Goal: Task Accomplishment & Management: Manage account settings

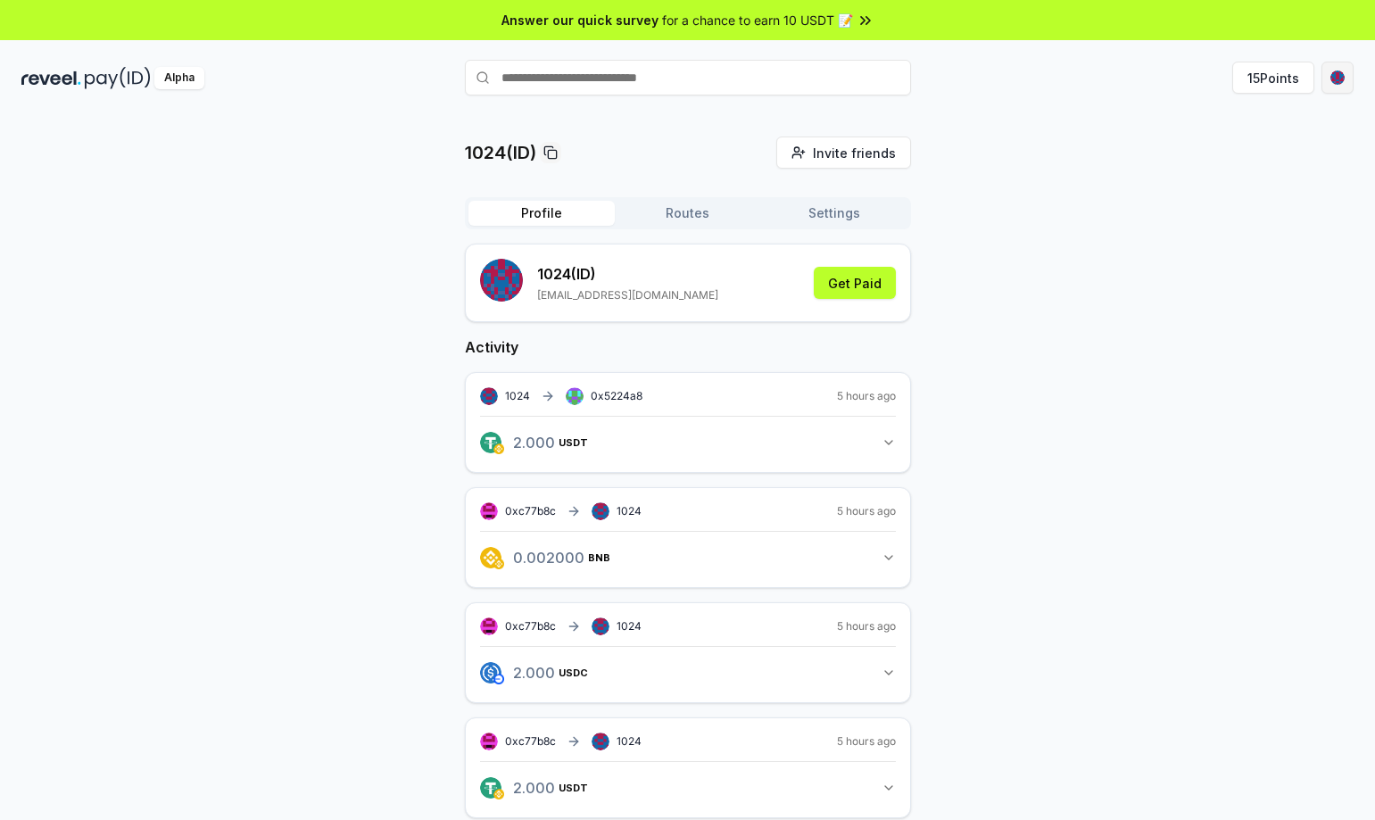
click at [1348, 71] on html "Answer our quick survey for a chance to earn 10 USDT 📝 Alpha 15 Points 1024(ID)…" at bounding box center [687, 410] width 1375 height 820
click at [253, 539] on html "Answer our quick survey for a chance to earn 10 USDT 📝 Alpha 15 Points 1024(ID)…" at bounding box center [687, 410] width 1375 height 820
click at [102, 83] on img at bounding box center [118, 78] width 66 height 22
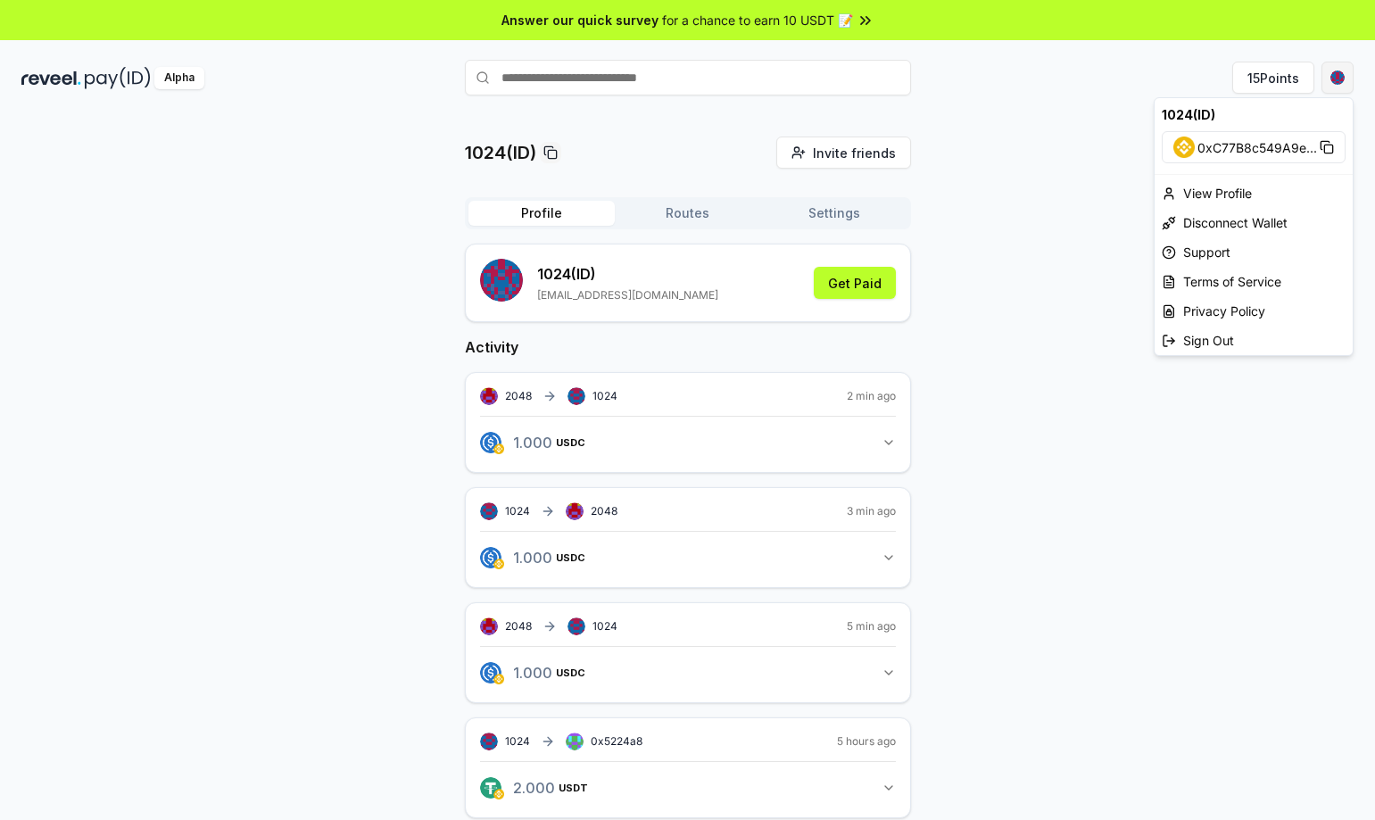
click at [1330, 78] on html "Answer our quick survey for a chance to earn 10 USDT 📝 Alpha 15 Points 1024(ID)…" at bounding box center [687, 410] width 1375 height 820
click at [1227, 197] on div "View Profile" at bounding box center [1254, 192] width 198 height 29
click at [660, 228] on div "Profile Routes Settings" at bounding box center [688, 213] width 446 height 32
click at [683, 220] on button "Routes" at bounding box center [688, 213] width 146 height 25
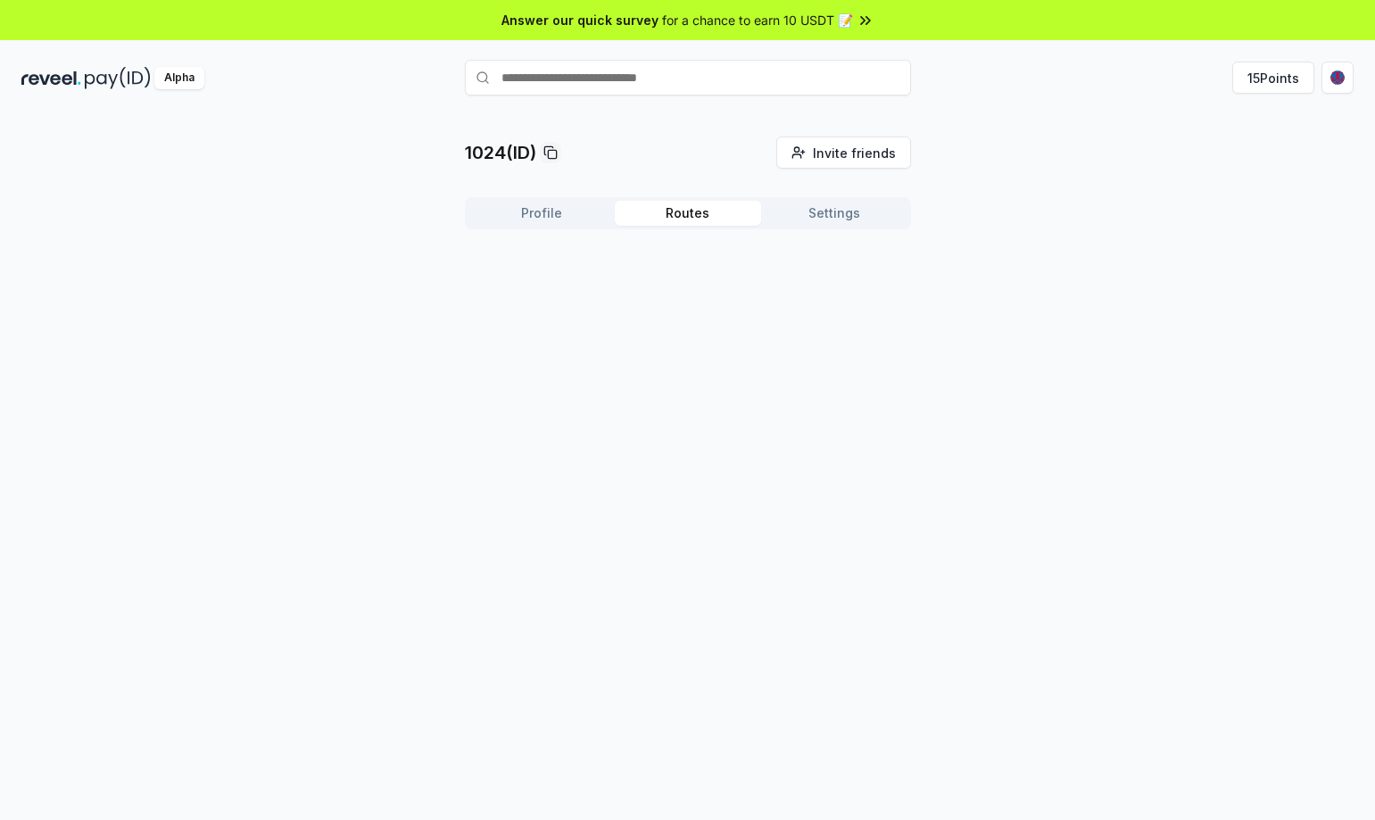
click at [817, 209] on button "Settings" at bounding box center [834, 213] width 146 height 25
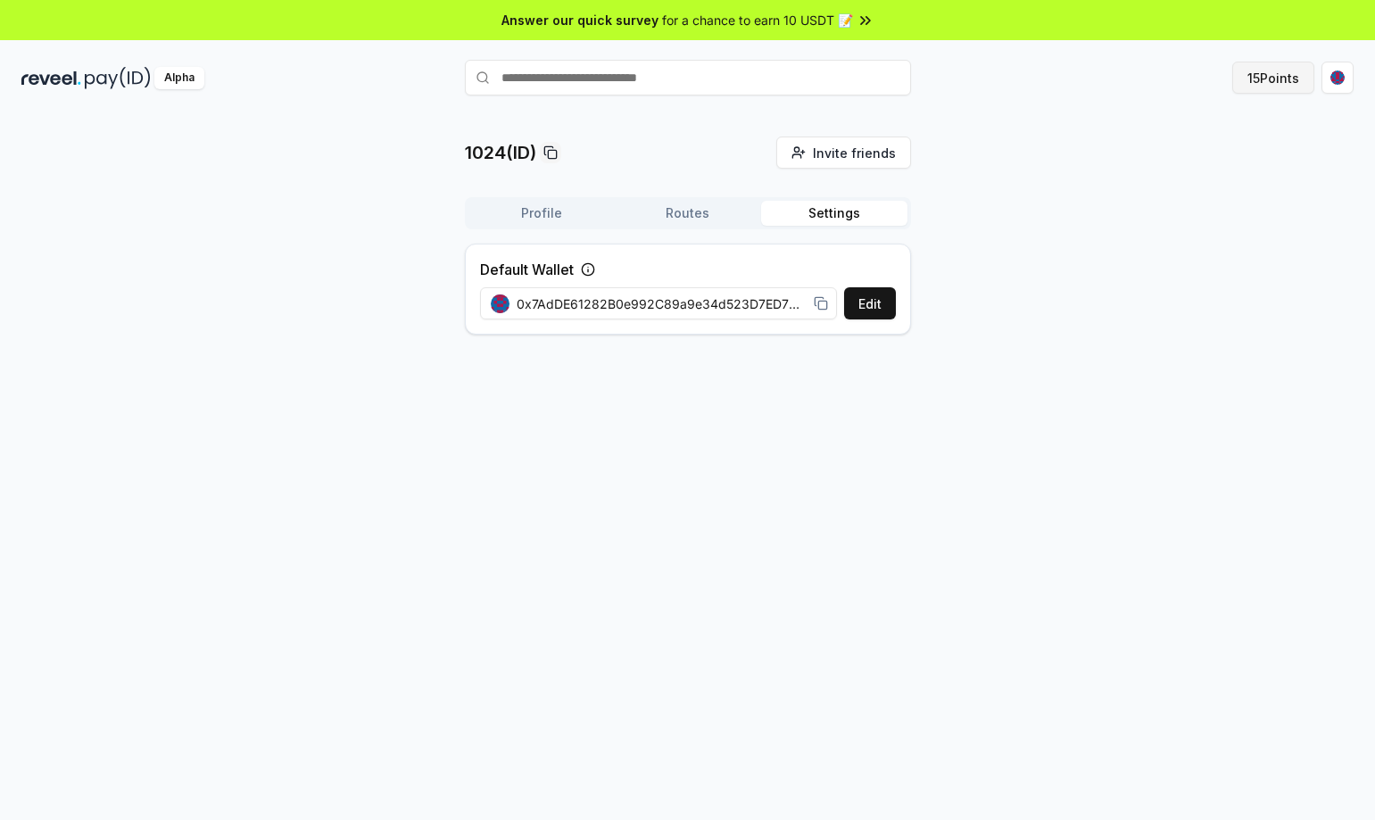
click at [1272, 72] on button "15 Points" at bounding box center [1273, 78] width 82 height 32
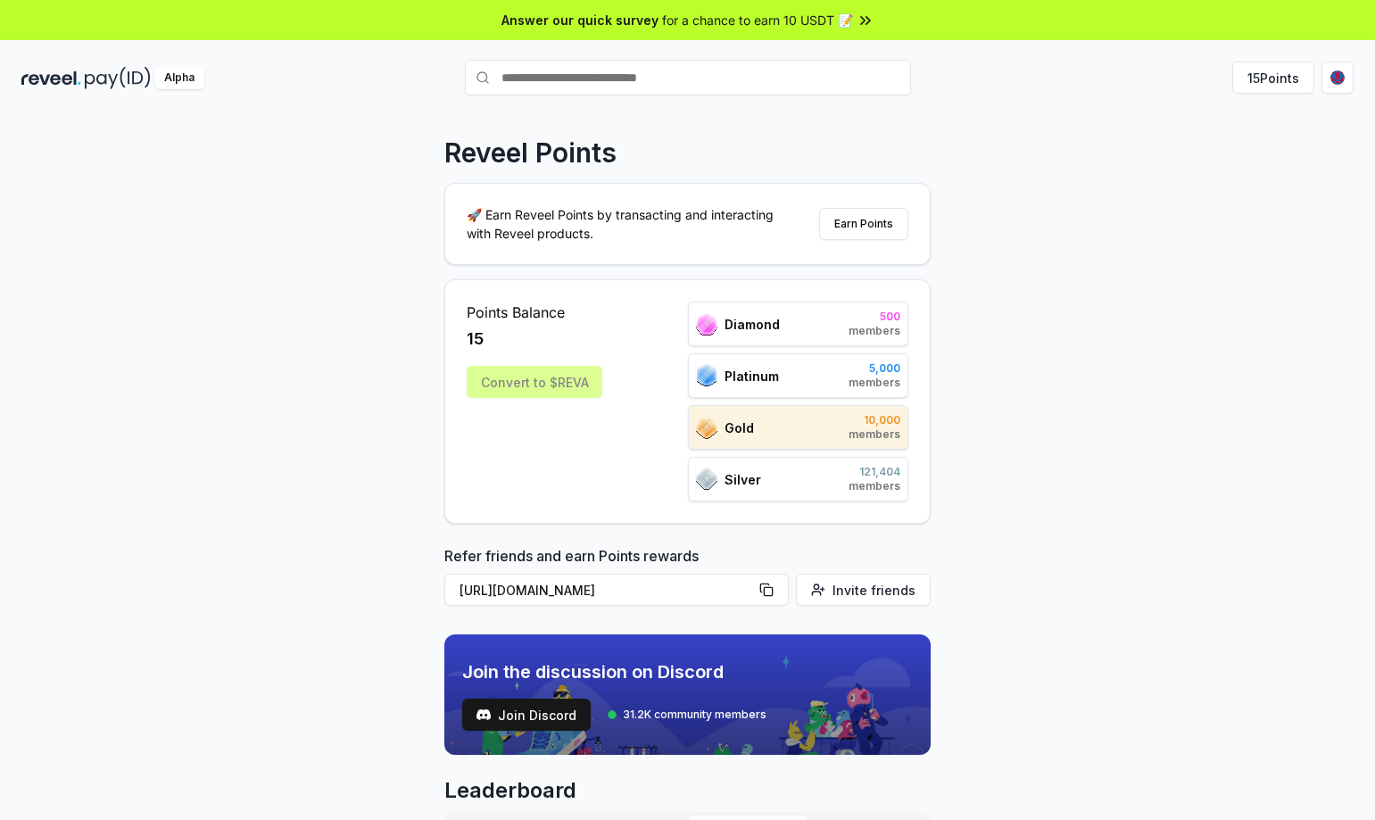
click at [660, 461] on div "Points Balance 15 Convert to $REVA Diamond 500 members Platinum 5,000 members G…" at bounding box center [688, 402] width 442 height 200
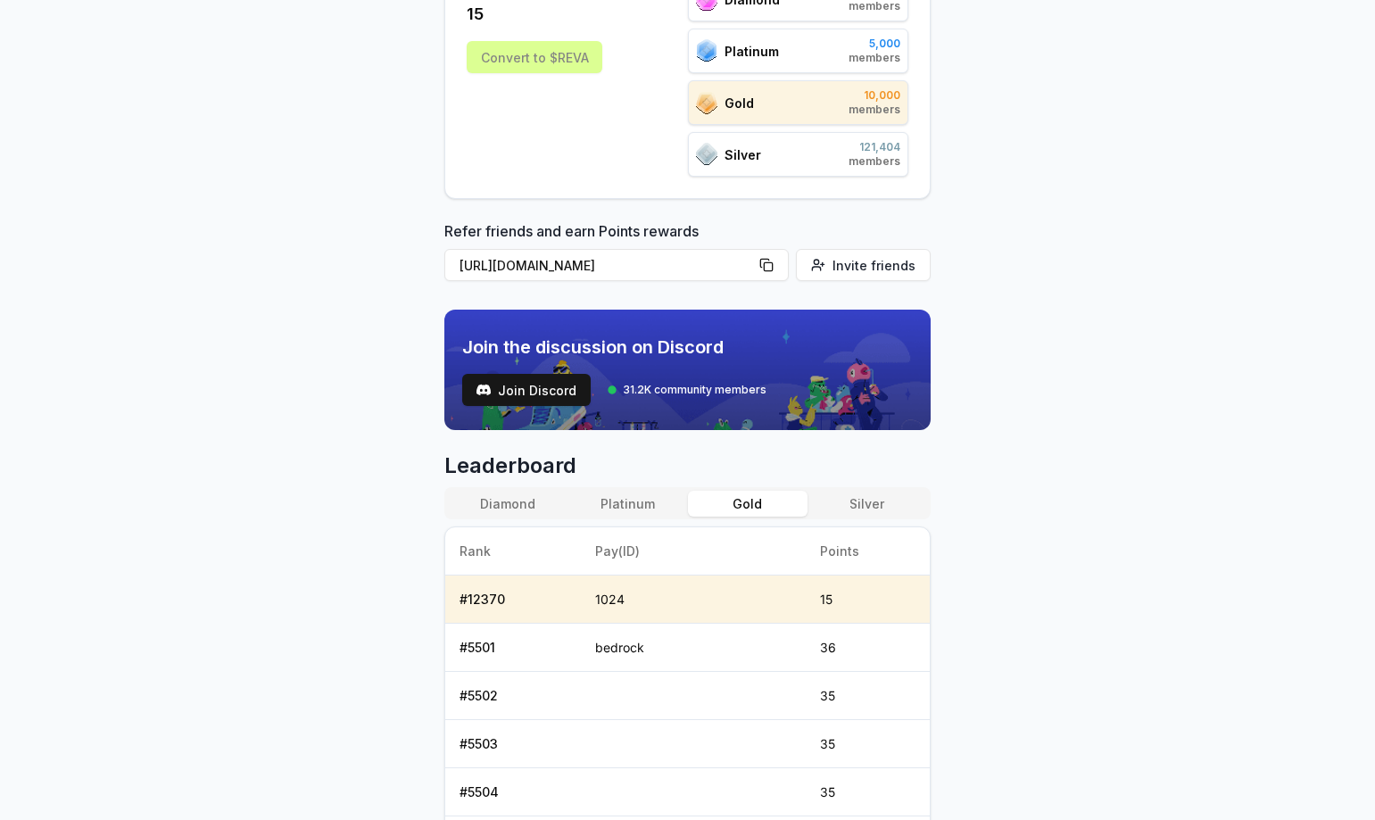
scroll to position [357, 0]
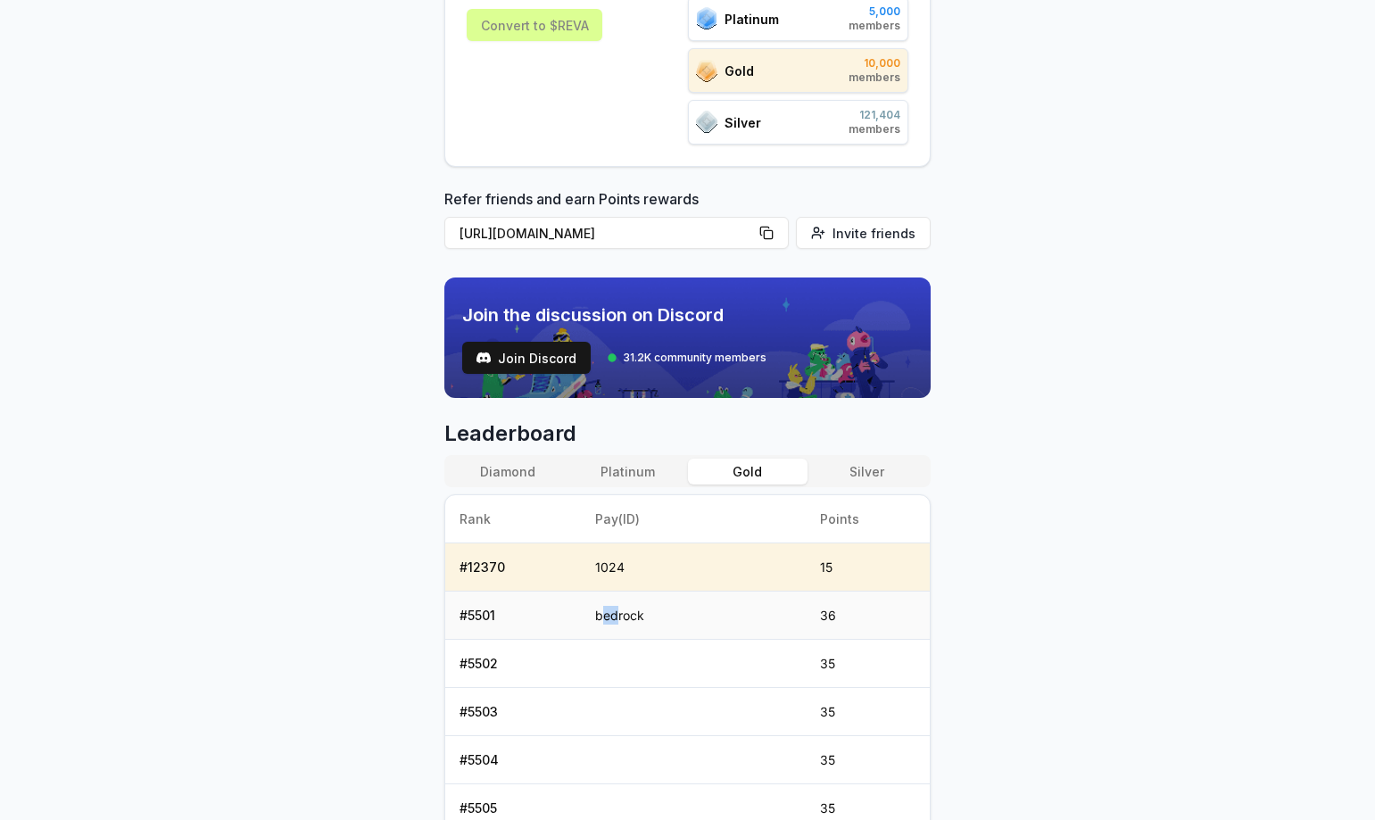
drag, startPoint x: 602, startPoint y: 618, endPoint x: 619, endPoint y: 618, distance: 17.0
click at [619, 618] on td "bedrock" at bounding box center [693, 616] width 224 height 48
copy td "ed"
click at [635, 618] on td "bedrock" at bounding box center [693, 616] width 224 height 48
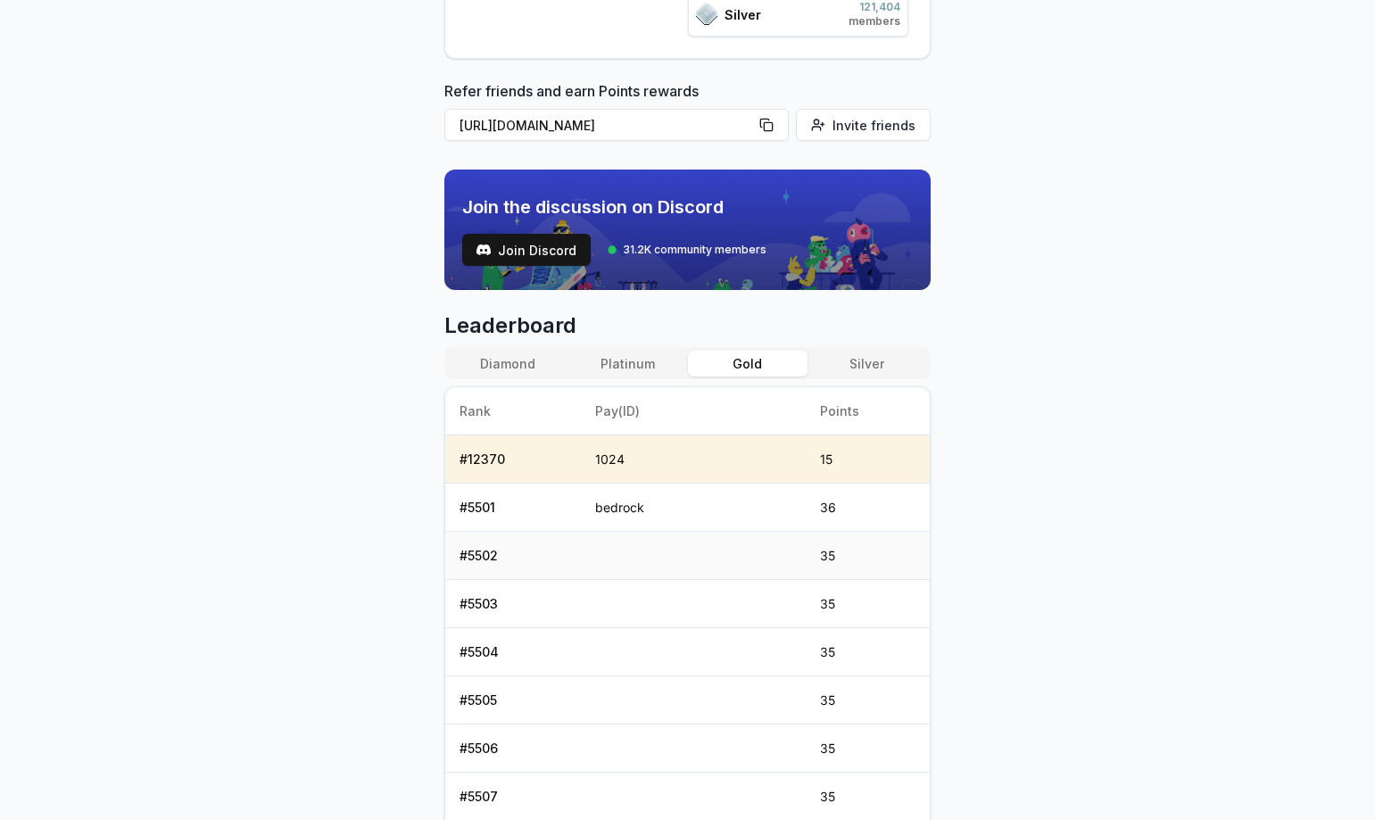
scroll to position [446, 0]
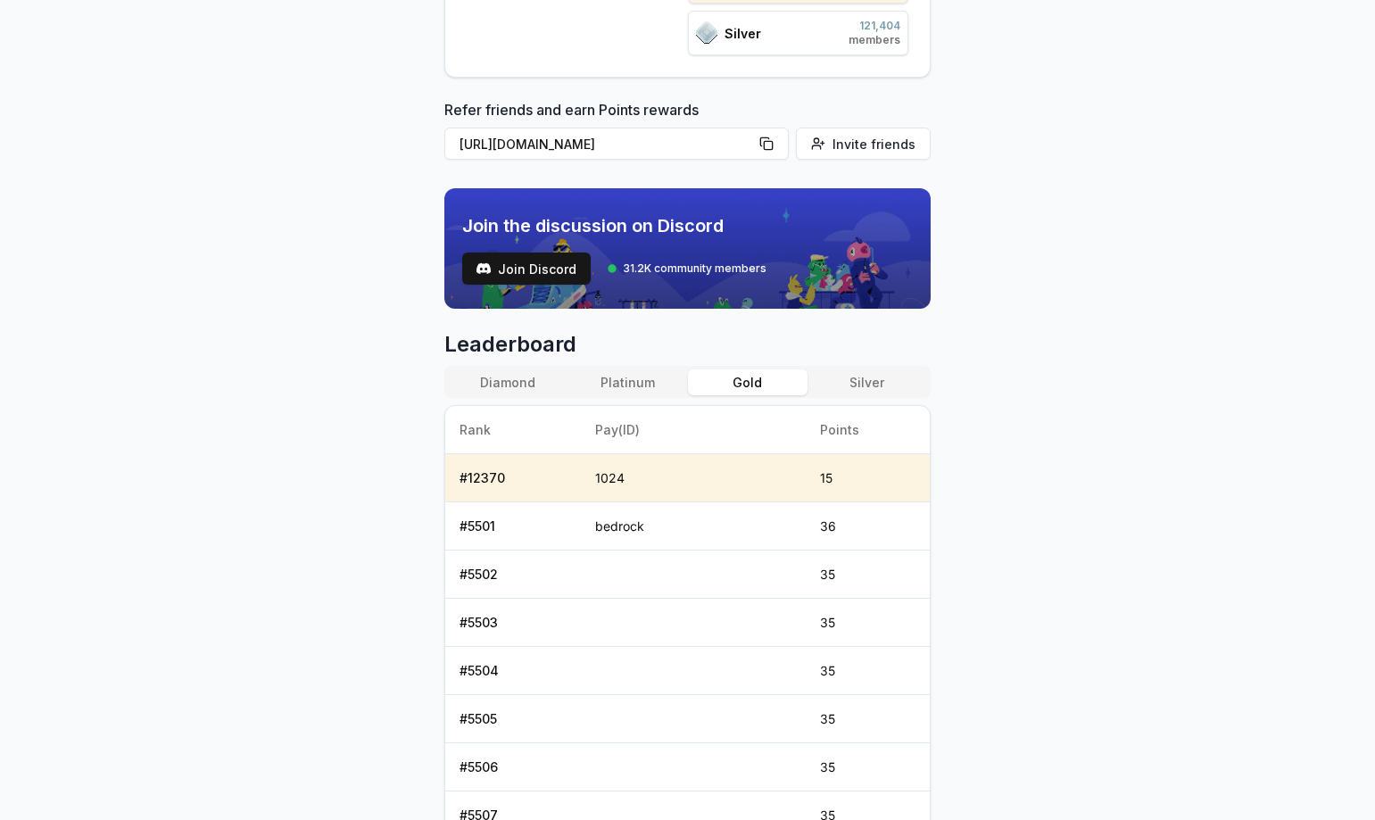
click at [637, 373] on button "Platinum" at bounding box center [628, 382] width 120 height 26
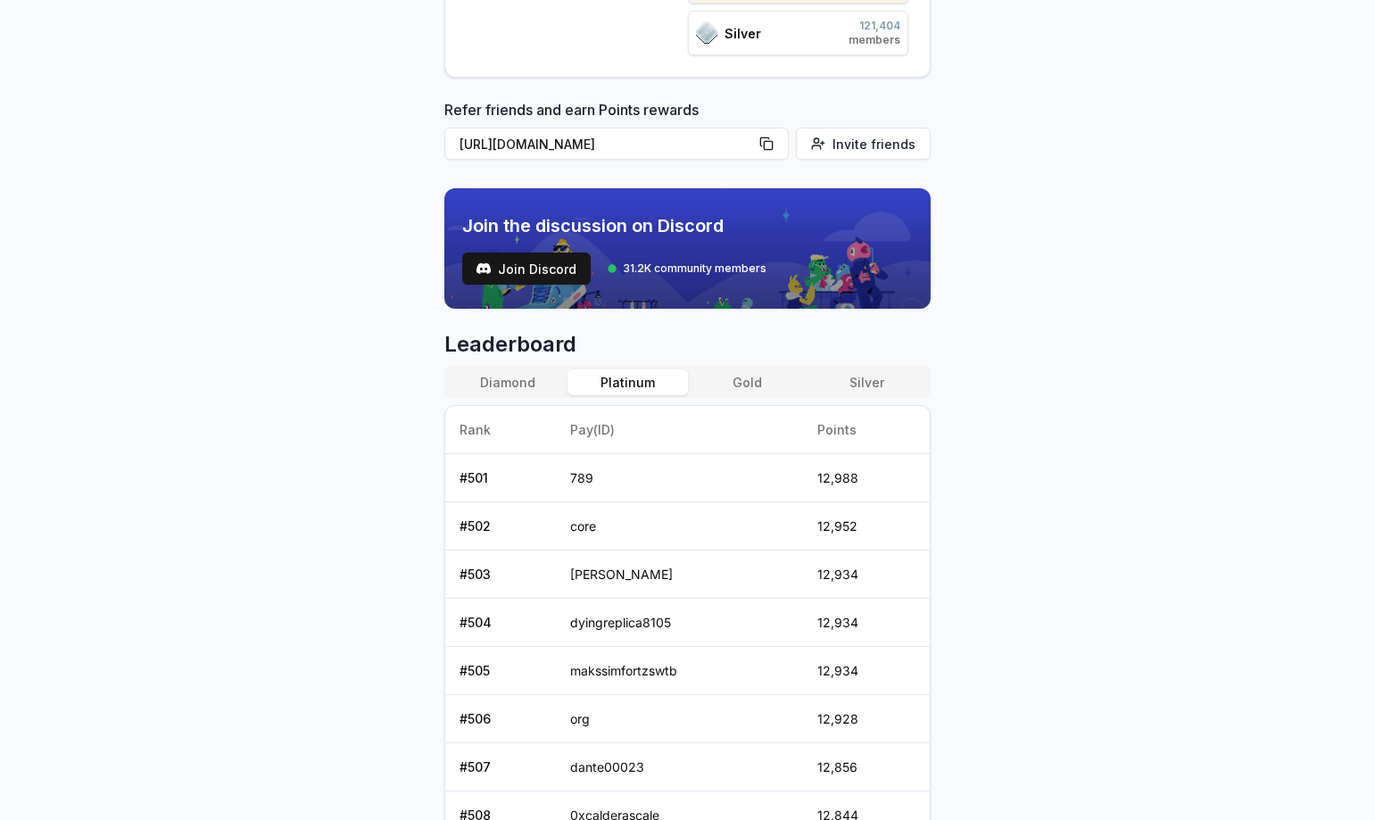
click at [516, 387] on button "Diamond" at bounding box center [508, 382] width 120 height 26
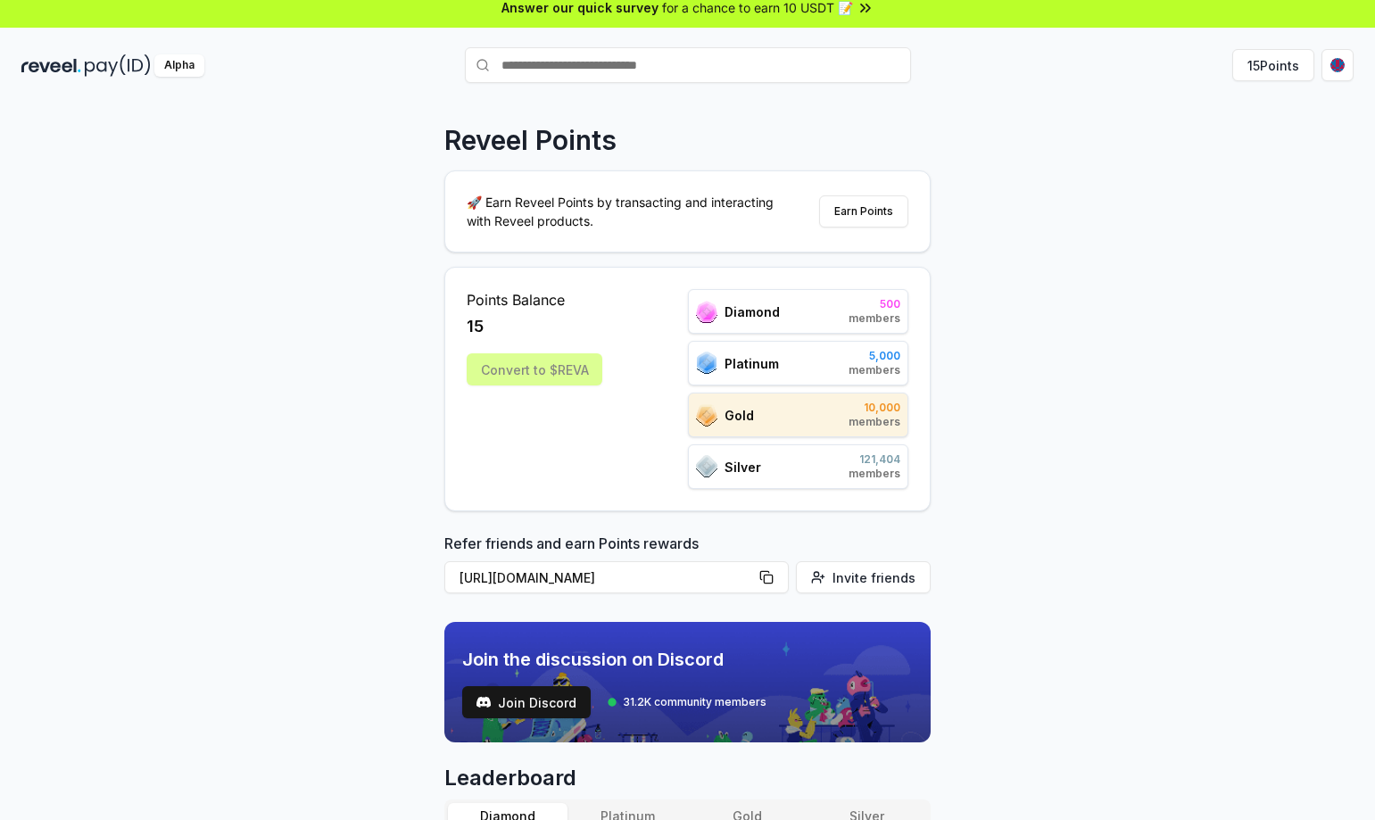
scroll to position [0, 0]
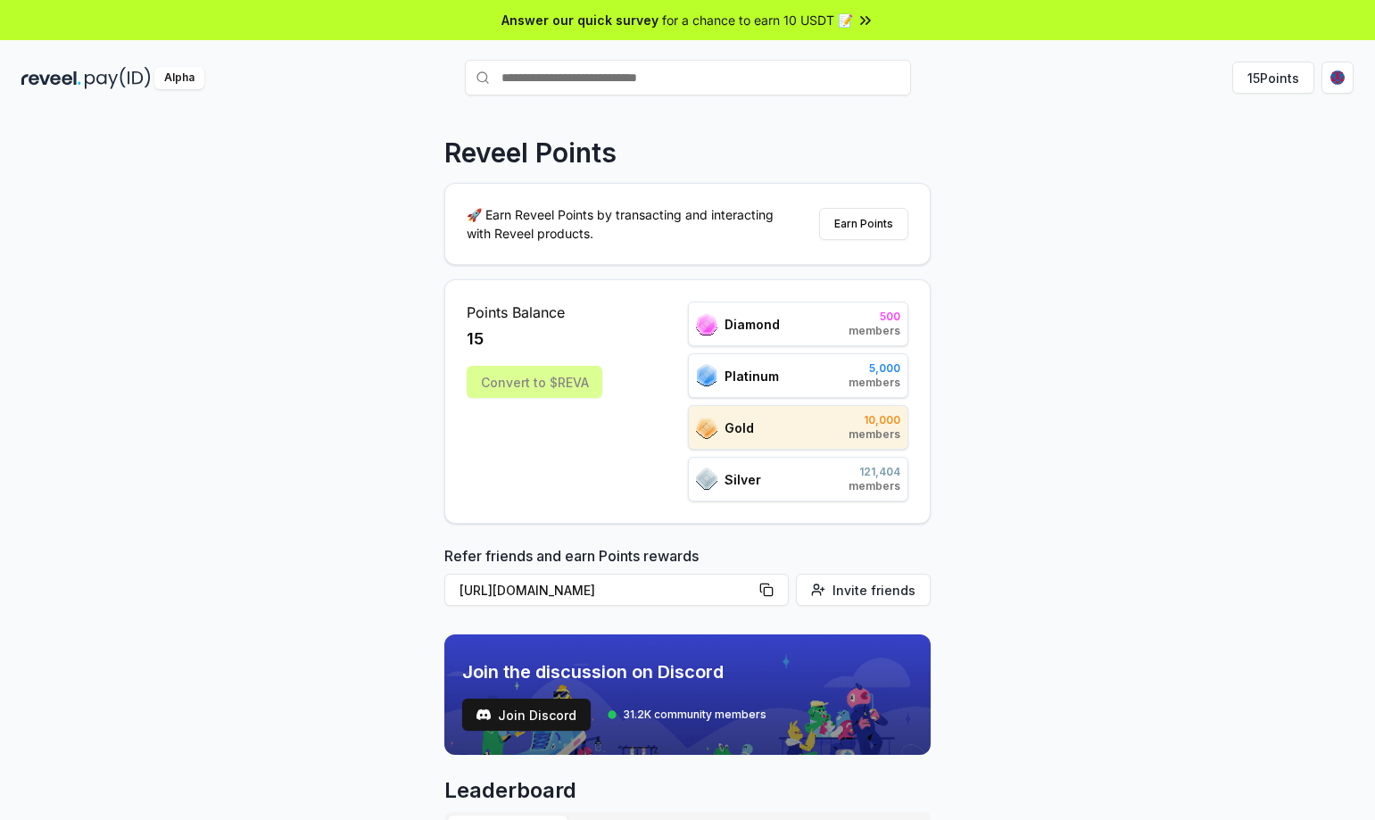
click at [817, 568] on div "Refer friends and earn Points rewards https://reveel.id/refer/1024 Invite frien…" at bounding box center [687, 579] width 486 height 68
click at [850, 232] on button "Earn Points" at bounding box center [863, 224] width 89 height 32
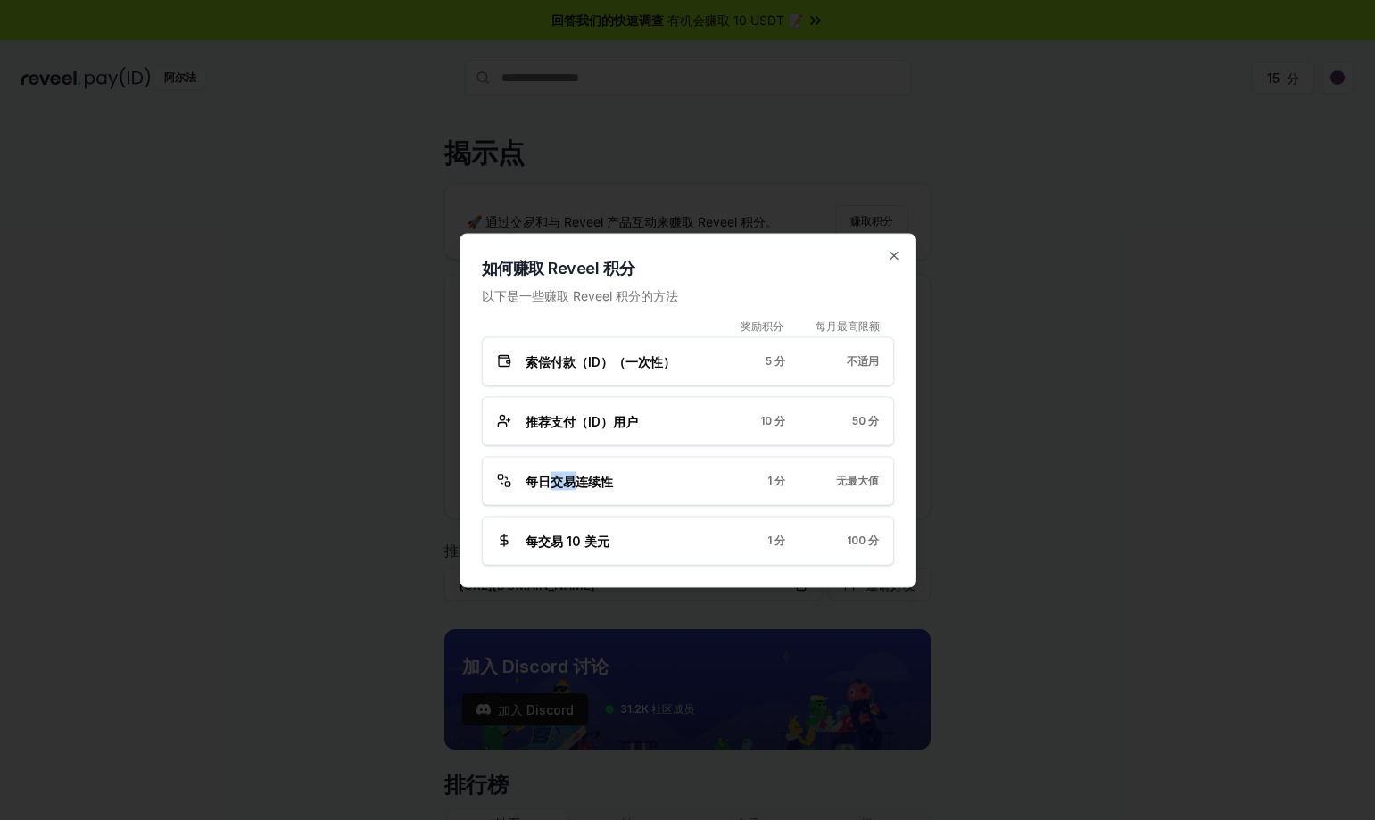
drag, startPoint x: 557, startPoint y: 481, endPoint x: 608, endPoint y: 481, distance: 50.9
click at [601, 481] on font "每日交易连续性" at bounding box center [569, 480] width 87 height 15
copy font "交易"
click at [608, 481] on font "每日交易连续性" at bounding box center [569, 480] width 87 height 15
drag, startPoint x: 552, startPoint y: 543, endPoint x: 567, endPoint y: 544, distance: 15.3
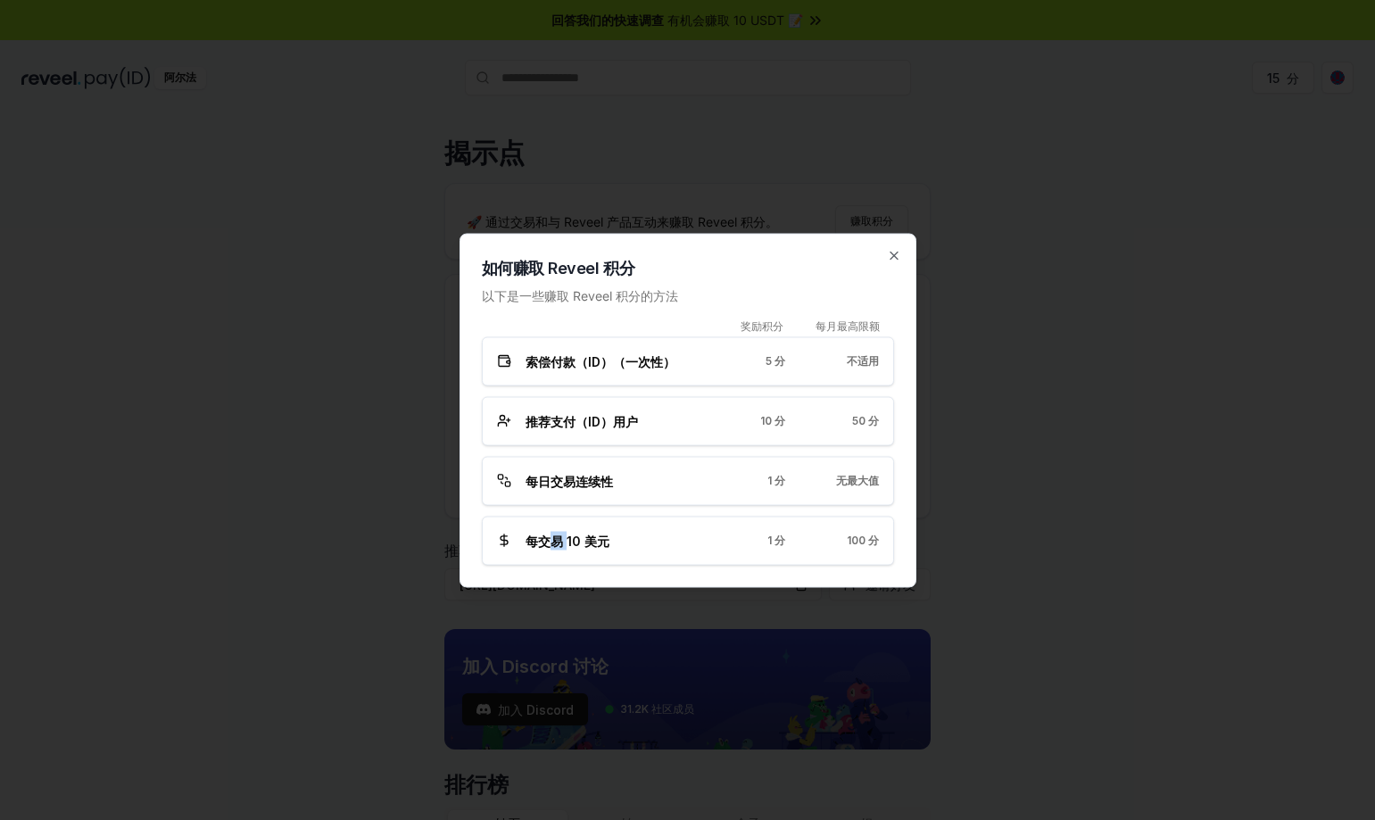
click at [566, 544] on font "每交易 10 美元" at bounding box center [568, 540] width 84 height 15
copy font "易"
click at [600, 544] on font "每交易 10 美元" at bounding box center [568, 540] width 84 height 15
click at [829, 545] on div "100 分" at bounding box center [846, 541] width 65 height 14
click at [1019, 520] on div at bounding box center [687, 410] width 1375 height 820
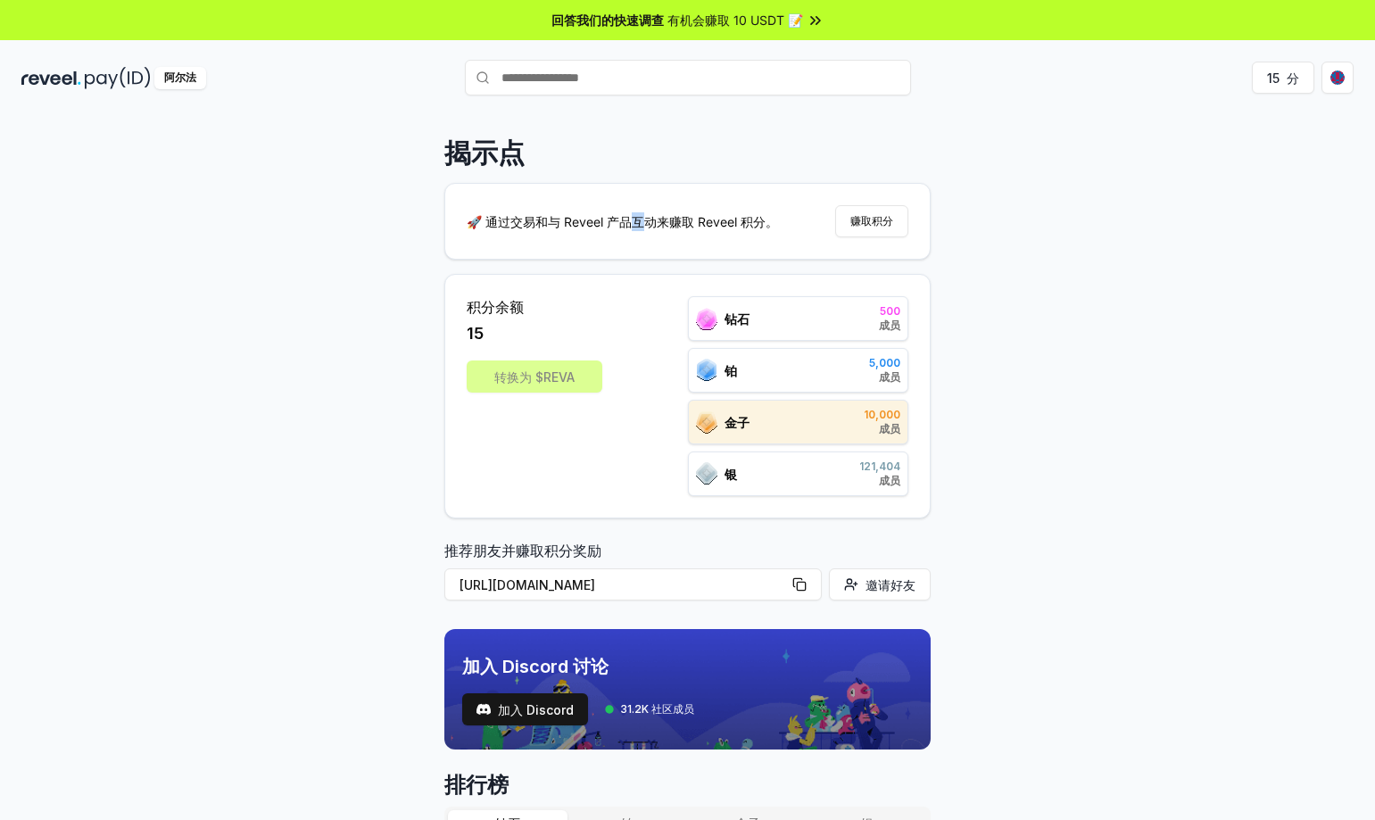
drag, startPoint x: 632, startPoint y: 226, endPoint x: 727, endPoint y: 228, distance: 95.5
click at [701, 228] on font "🚀 通过交易和与 Reveel 产品互动来赚取 Reveel 积分。" at bounding box center [622, 221] width 311 height 15
click at [737, 228] on font "🚀 通过交易和与 Reveel 产品互动来赚取 Reveel 积分。" at bounding box center [622, 221] width 311 height 15
click at [859, 225] on font "赚取积分" at bounding box center [872, 220] width 43 height 13
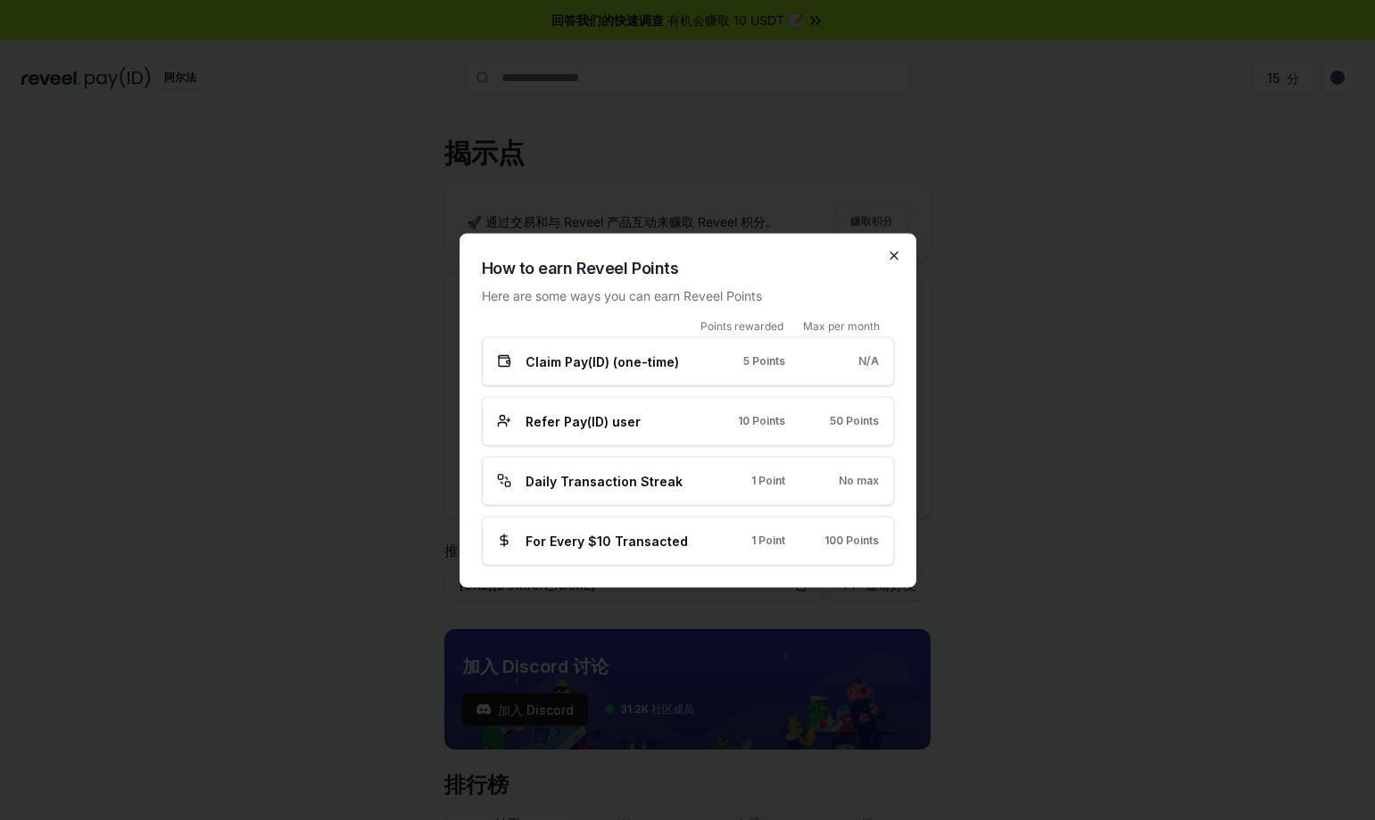
click at [896, 256] on icon "button" at bounding box center [894, 255] width 14 height 14
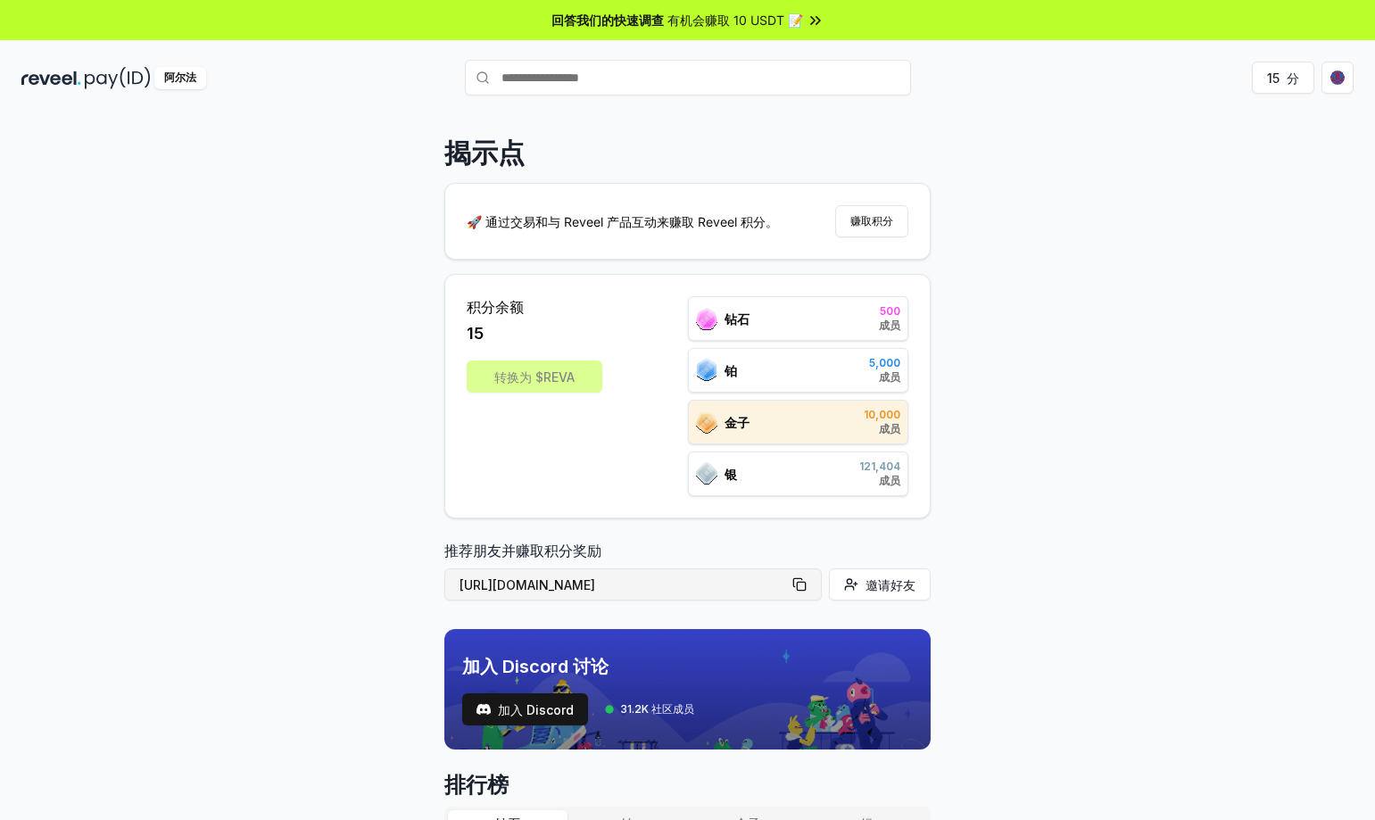
click at [798, 587] on button "[URL][DOMAIN_NAME]" at bounding box center [633, 584] width 378 height 32
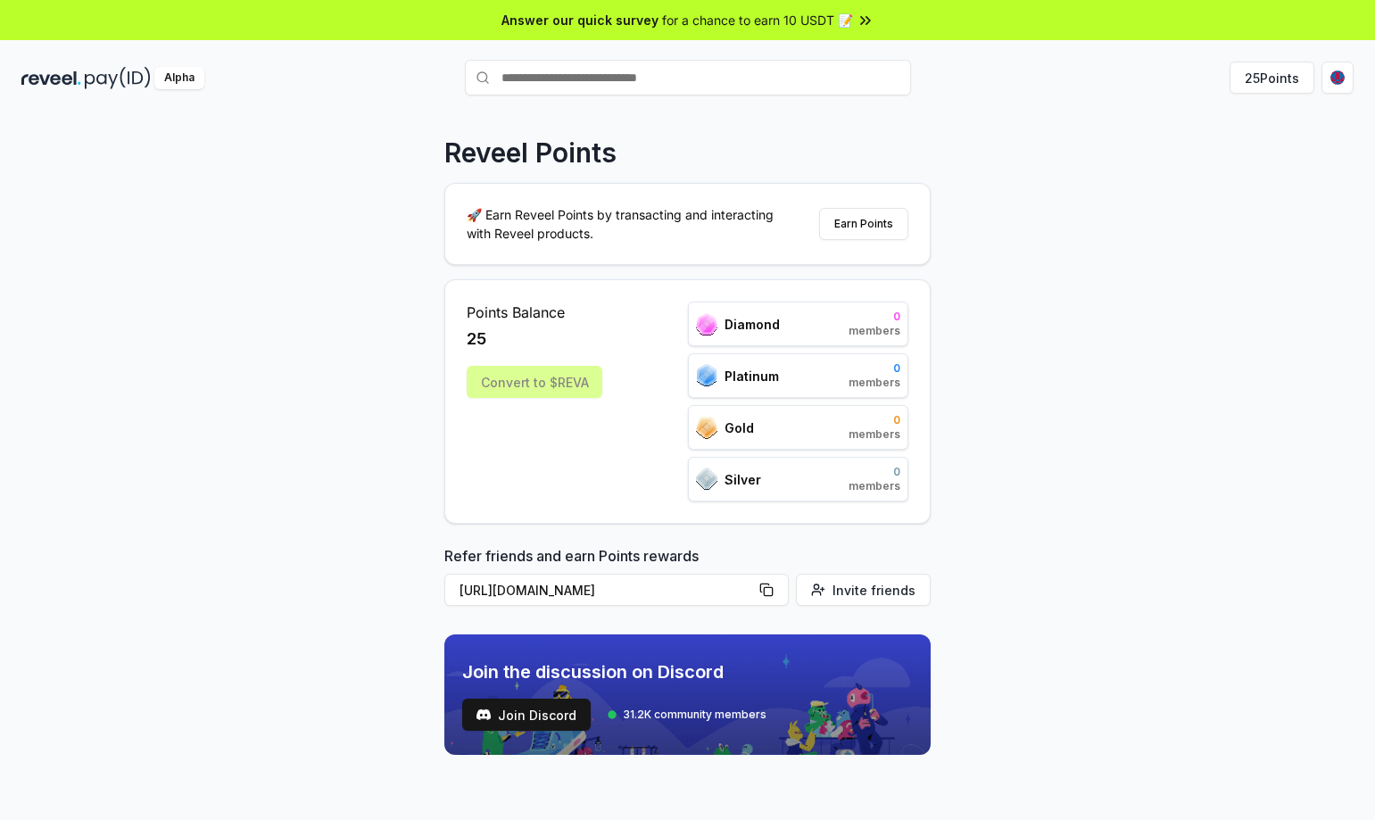
click at [379, 408] on div "Reveel Points 🚀 Earn Reveel Points by transacting and interacting with Reveel p…" at bounding box center [687, 486] width 1375 height 770
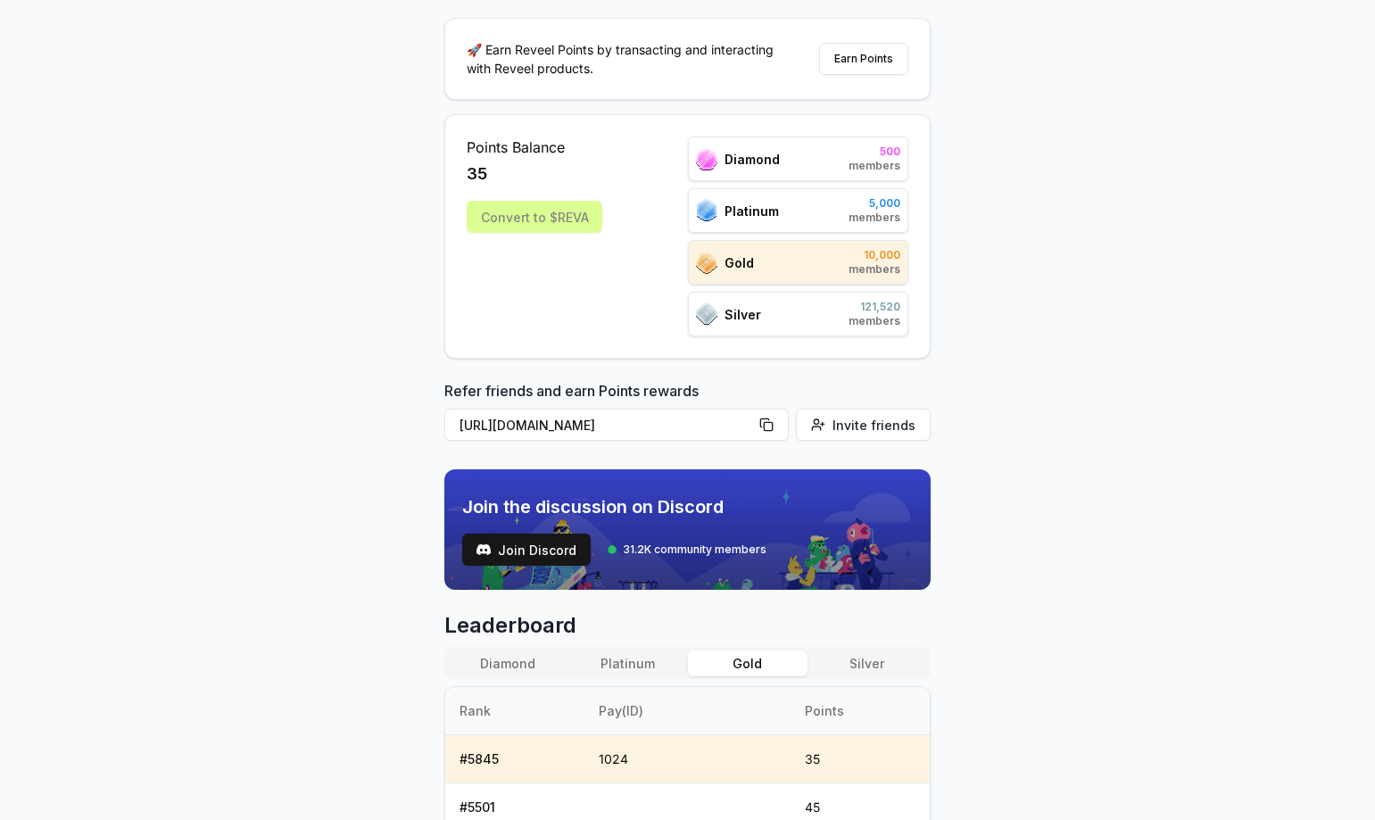
scroll to position [357, 0]
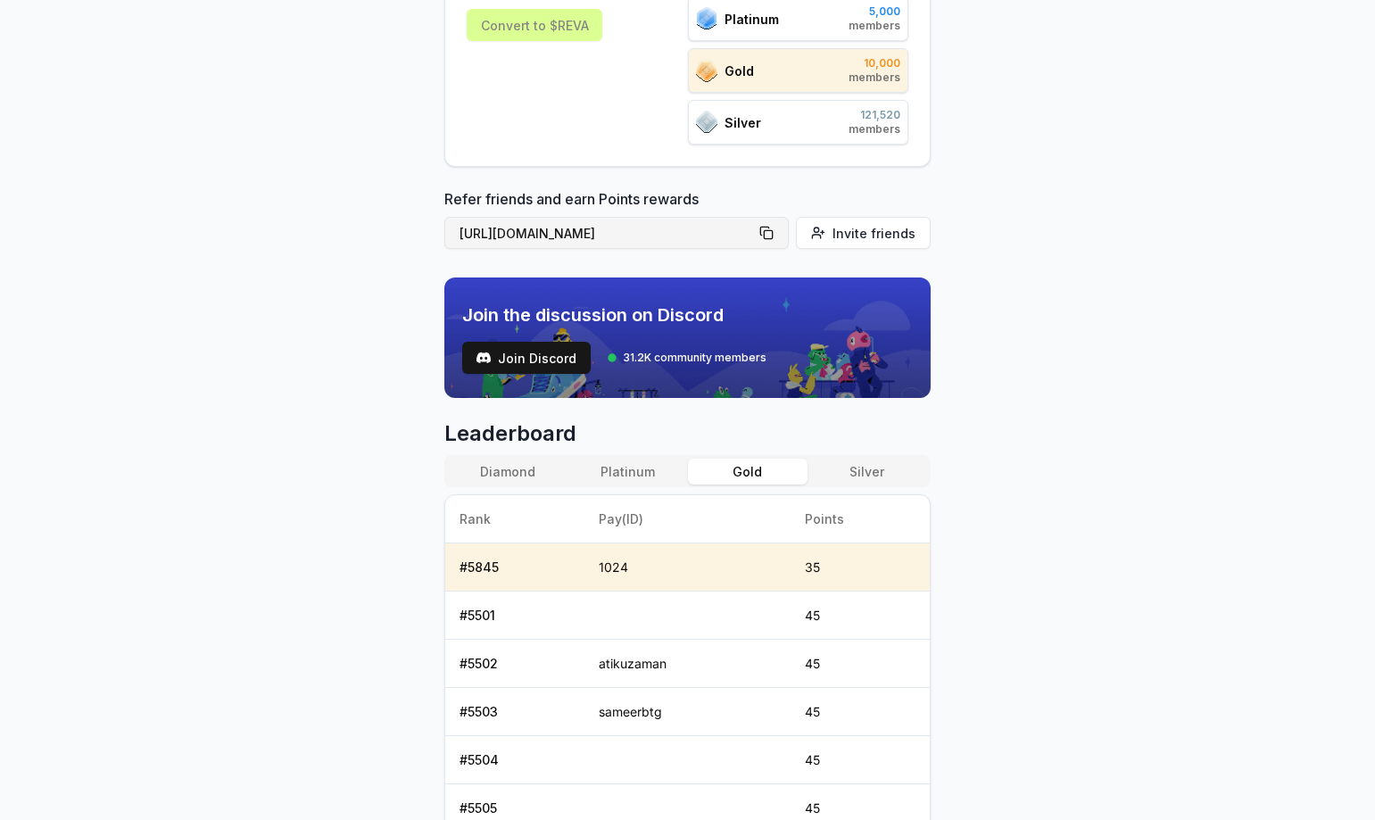
click at [775, 236] on button "[URL][DOMAIN_NAME]" at bounding box center [616, 233] width 344 height 32
click at [775, 228] on button "[URL][DOMAIN_NAME]" at bounding box center [616, 233] width 344 height 32
click at [1042, 129] on div "Reveel Points 🚀 Earn Reveel Points by transacting and interacting with Reveel p…" at bounding box center [687, 129] width 1375 height 770
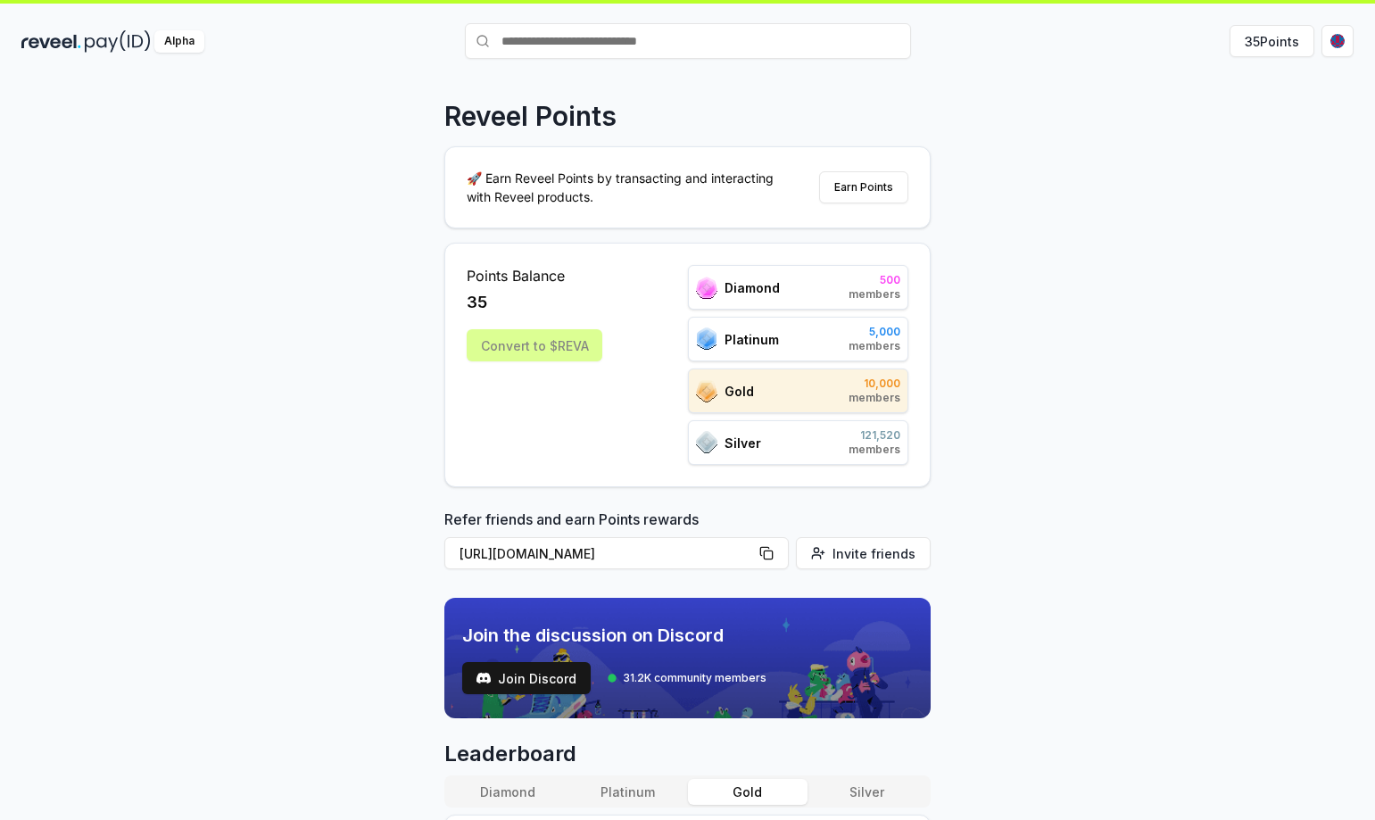
scroll to position [0, 0]
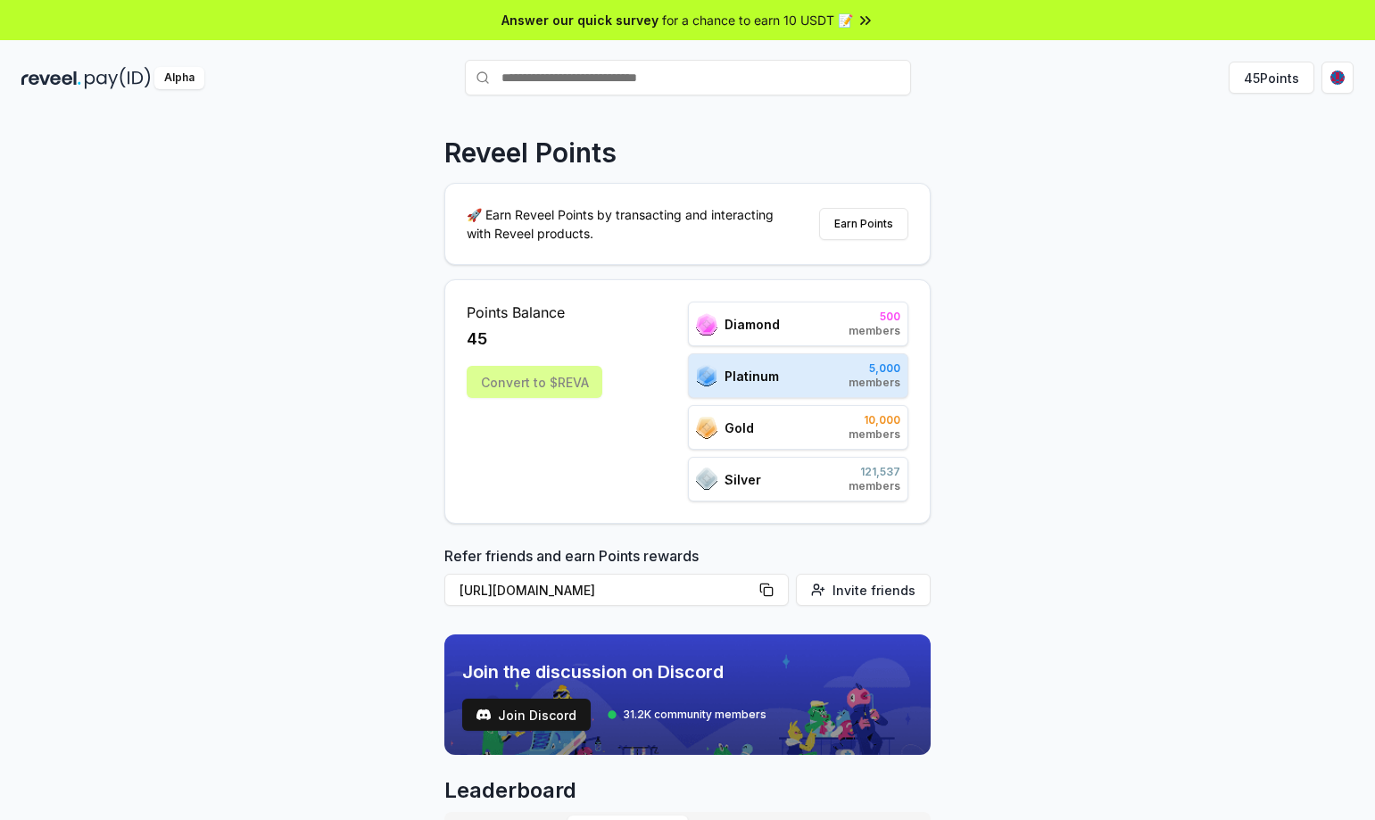
click at [289, 535] on div "Reveel Points 🚀 Earn Reveel Points by transacting and interacting with Reveel p…" at bounding box center [687, 486] width 1375 height 770
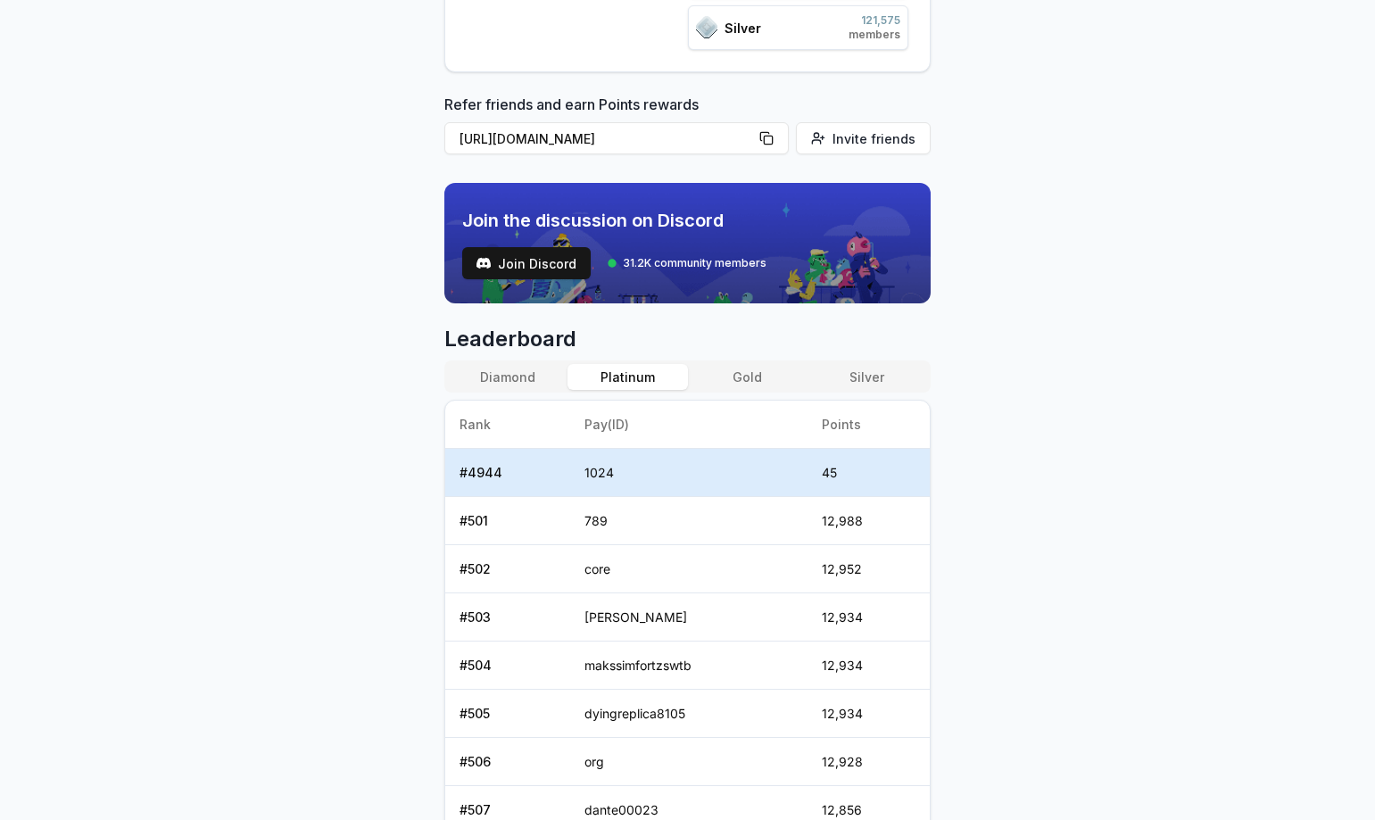
scroll to position [96, 0]
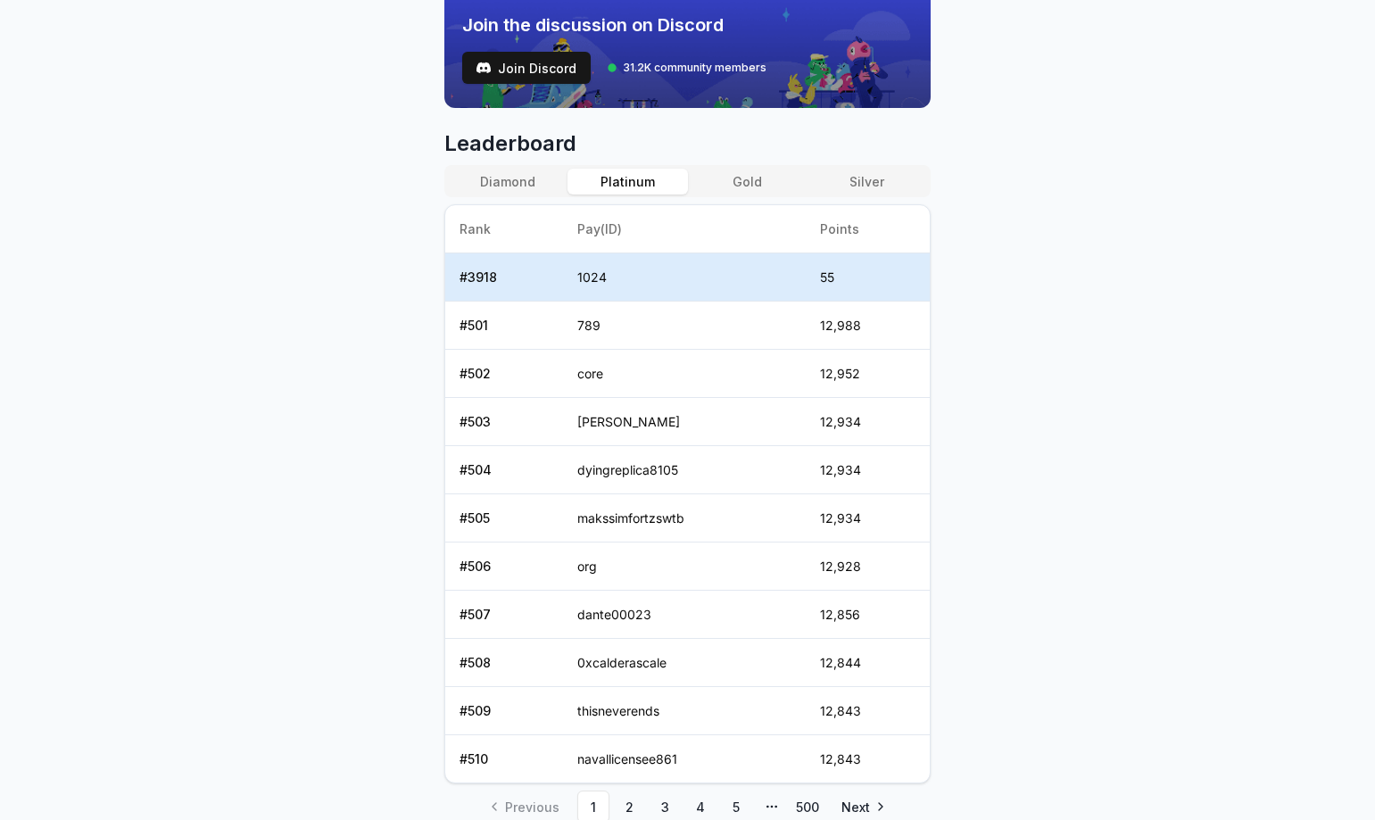
scroll to position [721, 0]
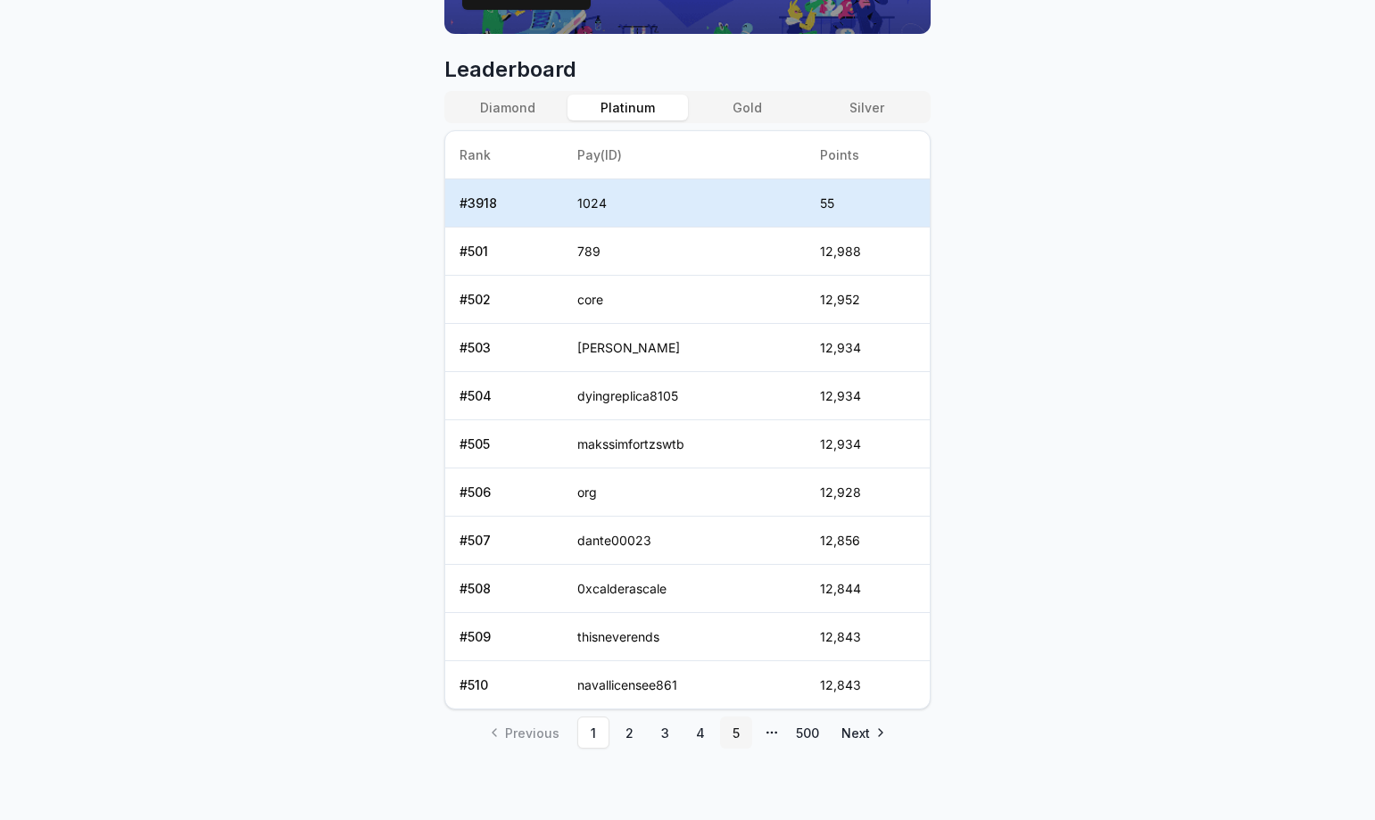
click at [729, 729] on link "5" at bounding box center [736, 733] width 32 height 32
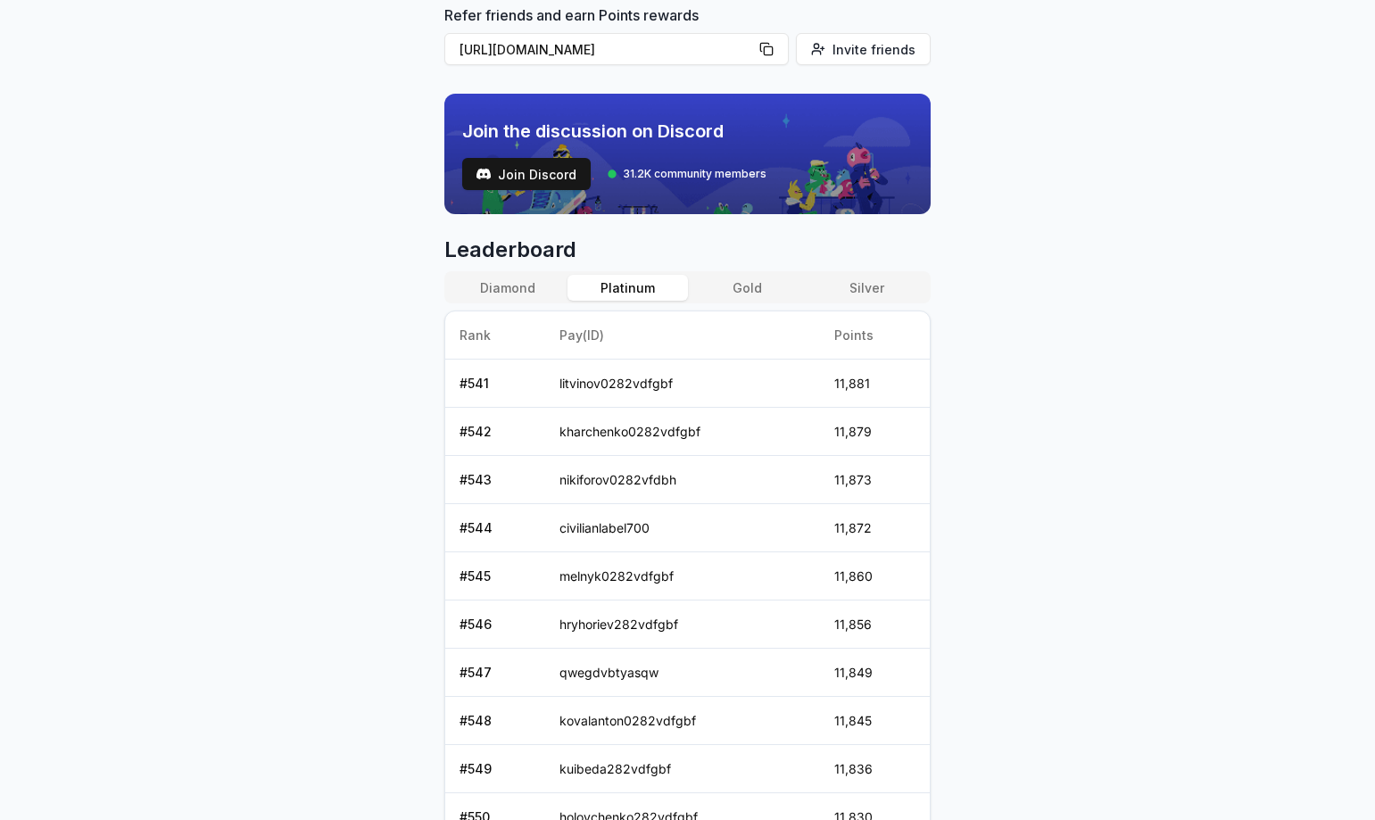
scroll to position [673, 0]
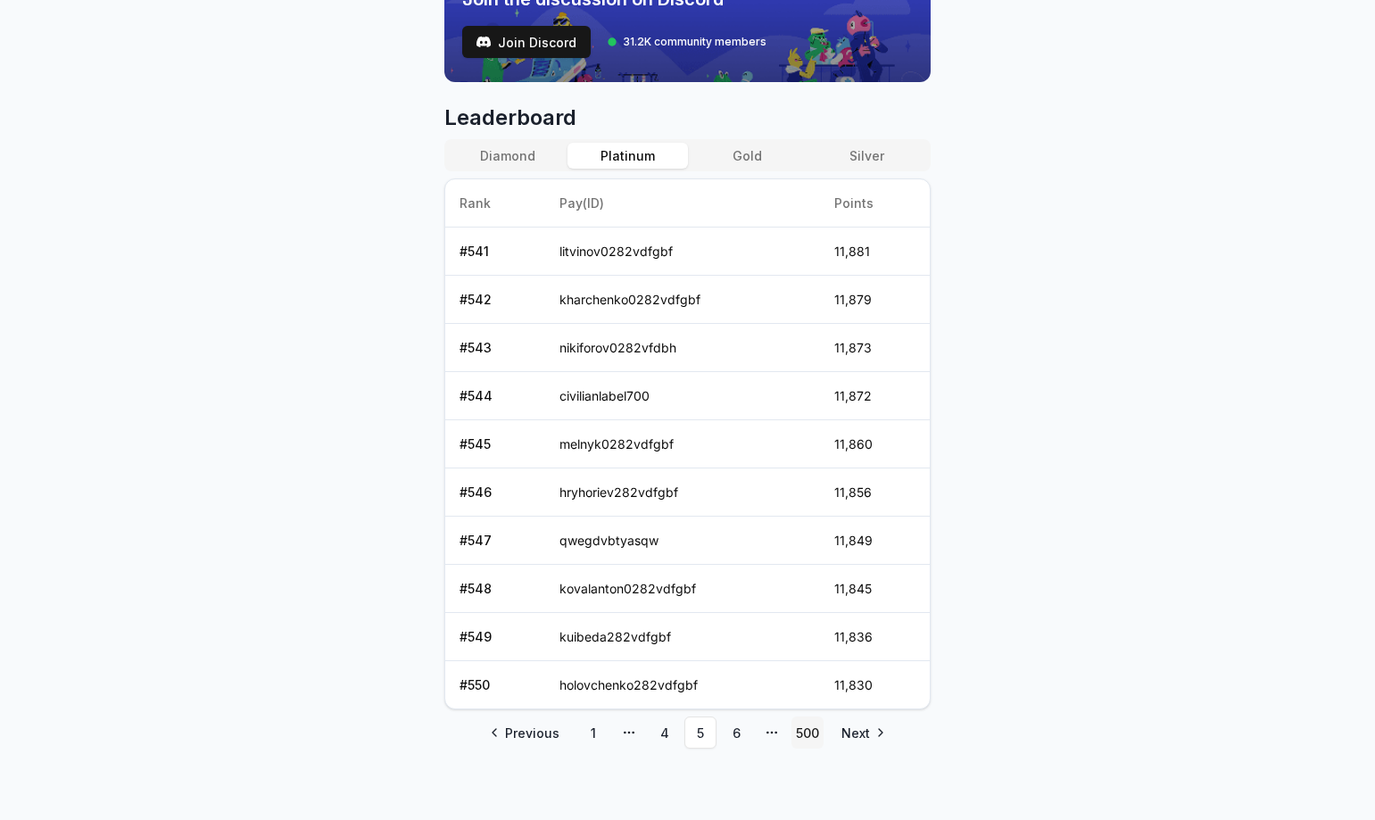
click at [802, 734] on link "500" at bounding box center [808, 733] width 32 height 32
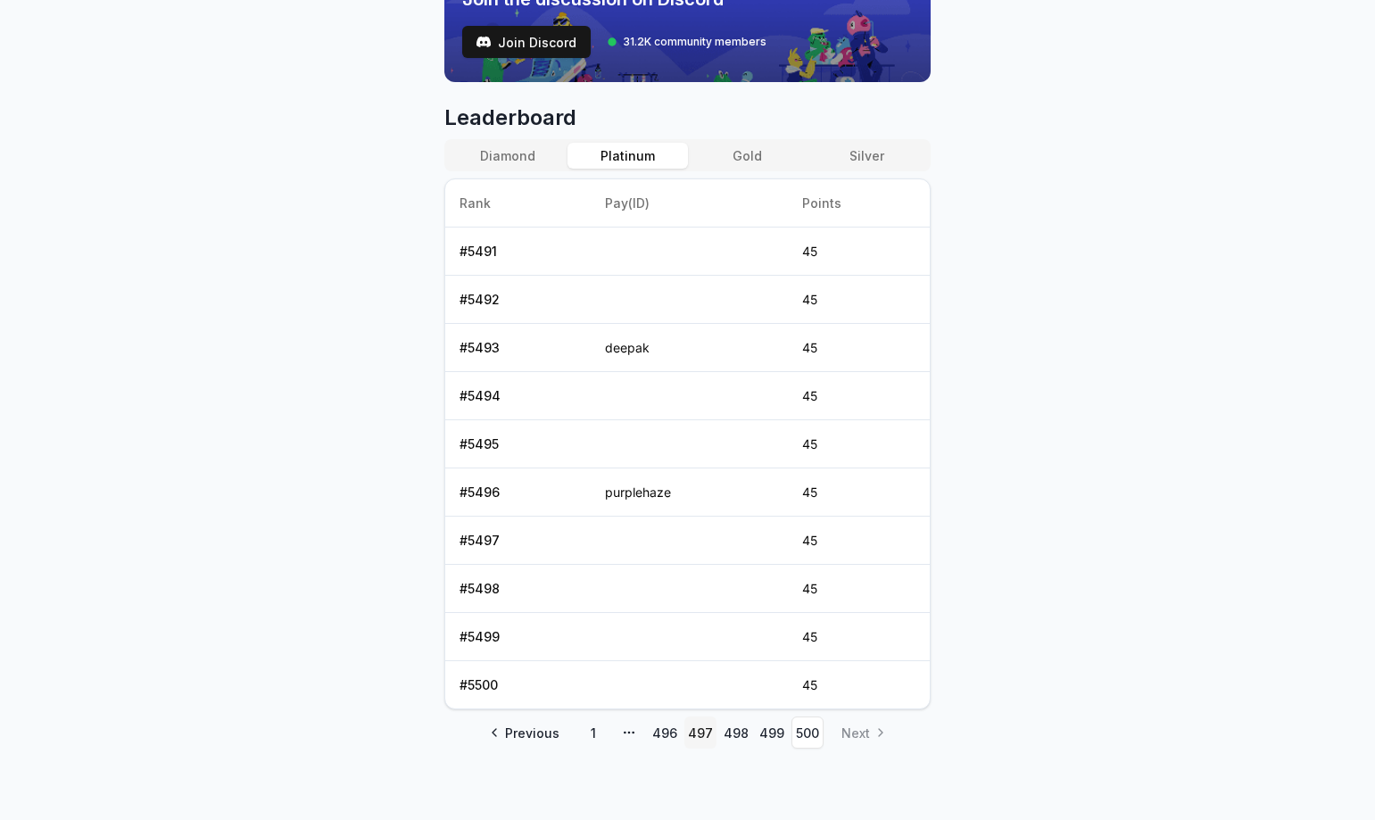
click at [698, 734] on link "497" at bounding box center [701, 733] width 32 height 32
click at [665, 733] on link "496" at bounding box center [665, 733] width 32 height 32
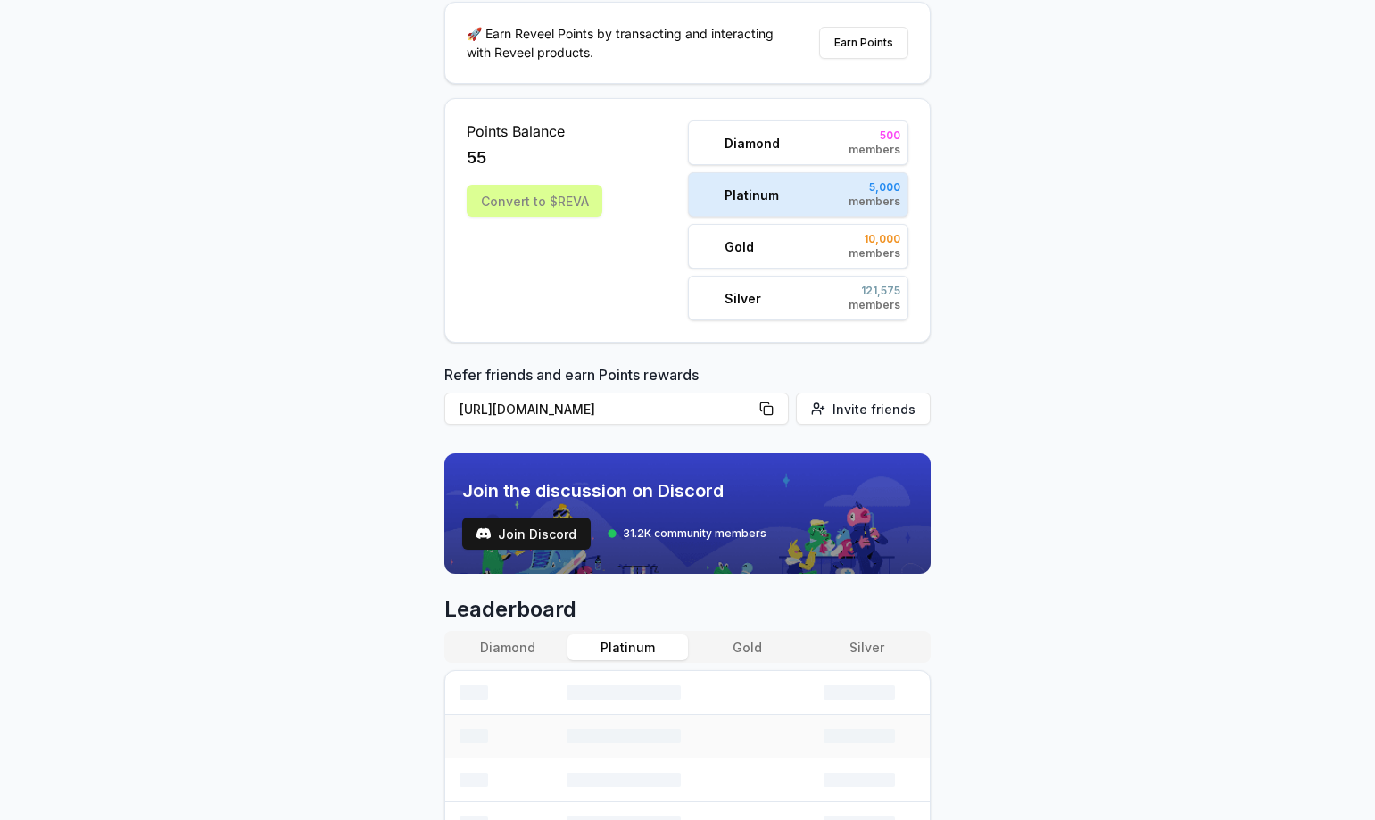
scroll to position [95, 0]
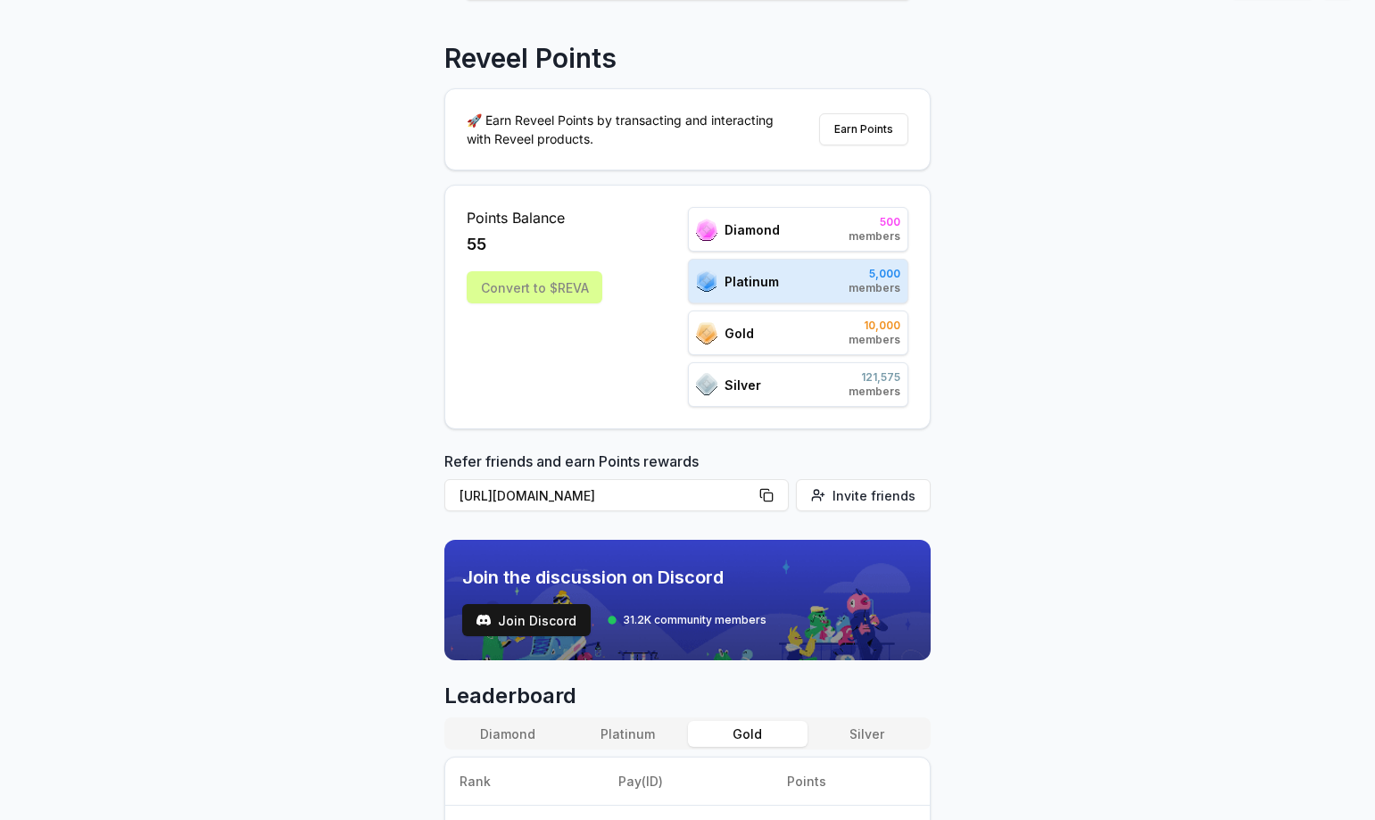
click at [743, 743] on button "Gold" at bounding box center [748, 734] width 120 height 26
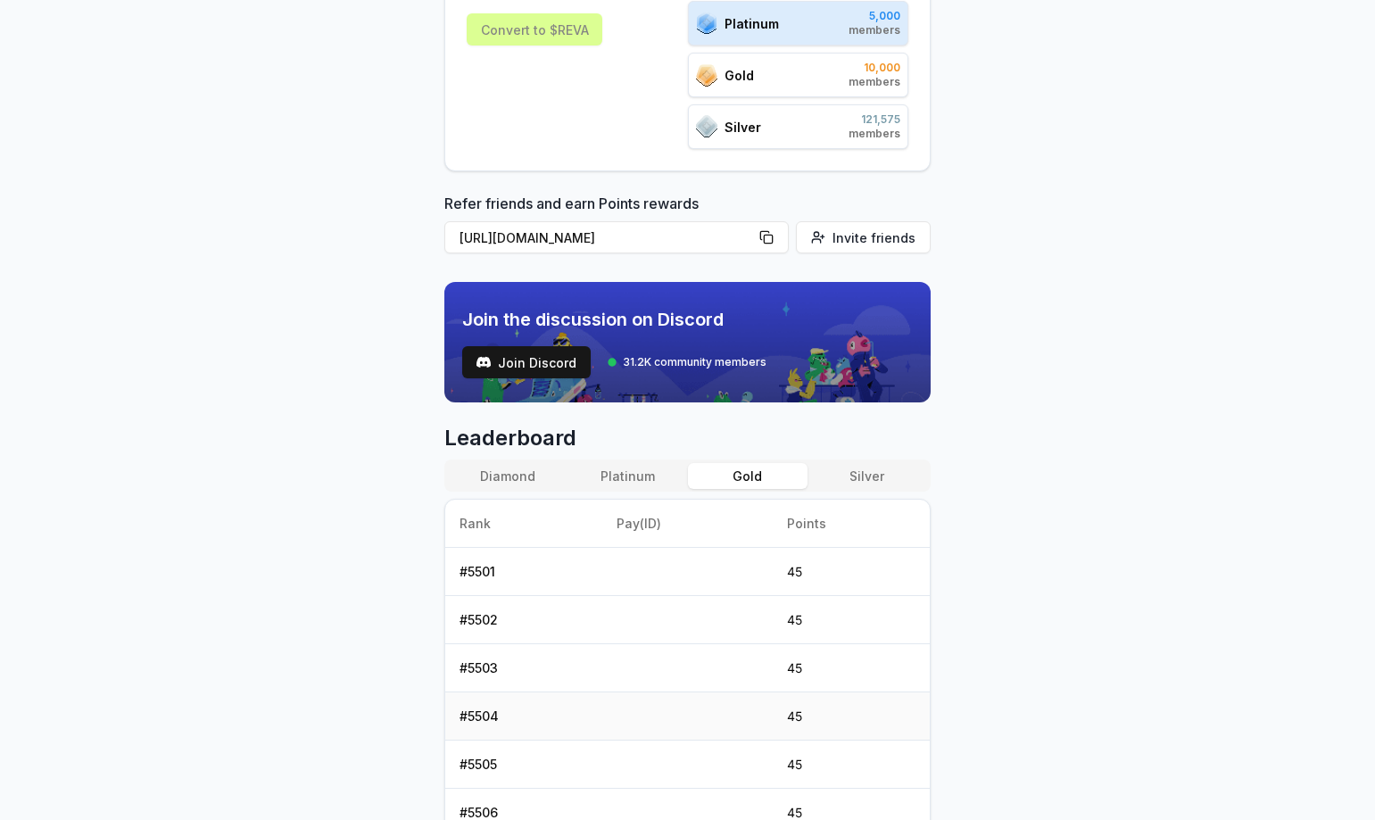
scroll to position [362, 0]
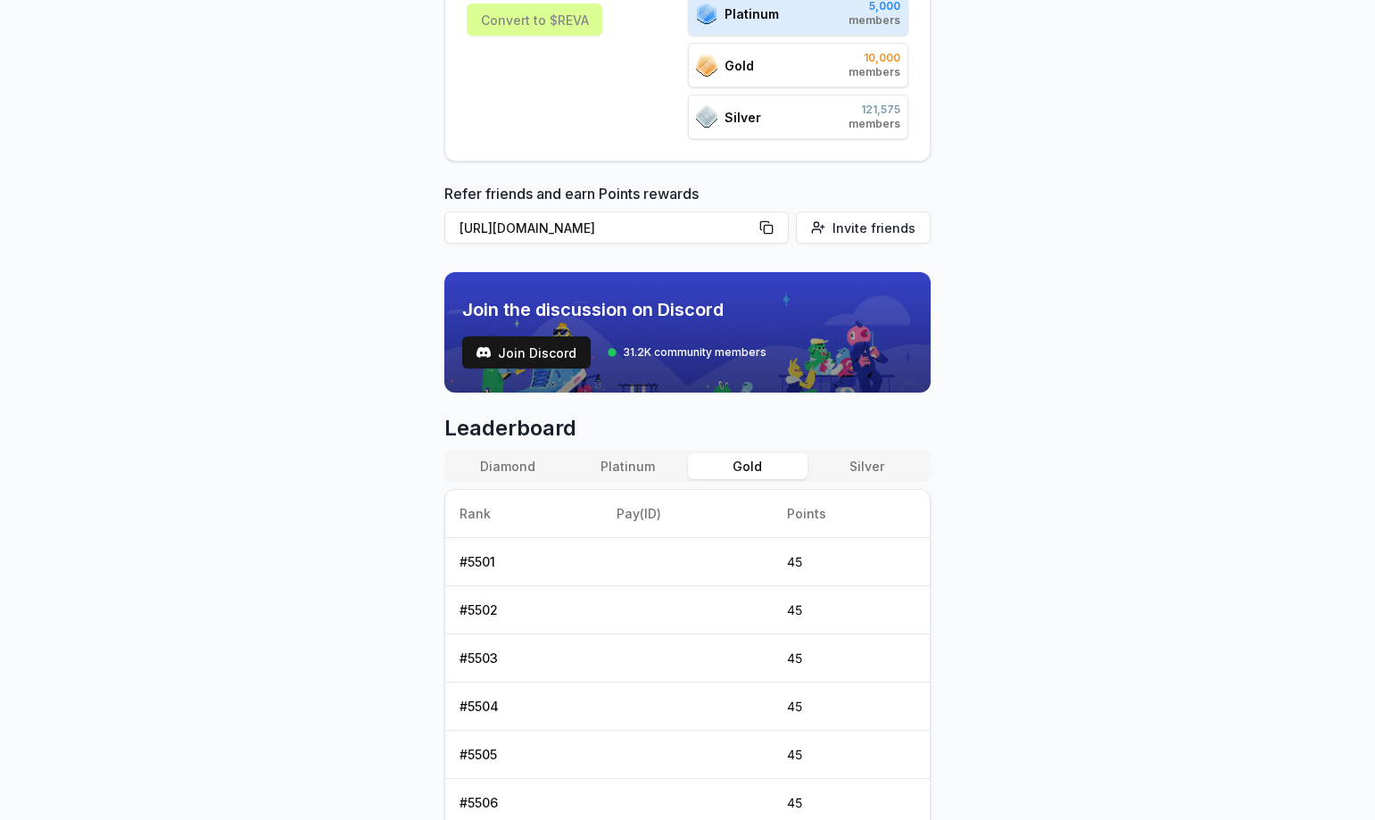
click at [626, 464] on button "Platinum" at bounding box center [628, 466] width 120 height 26
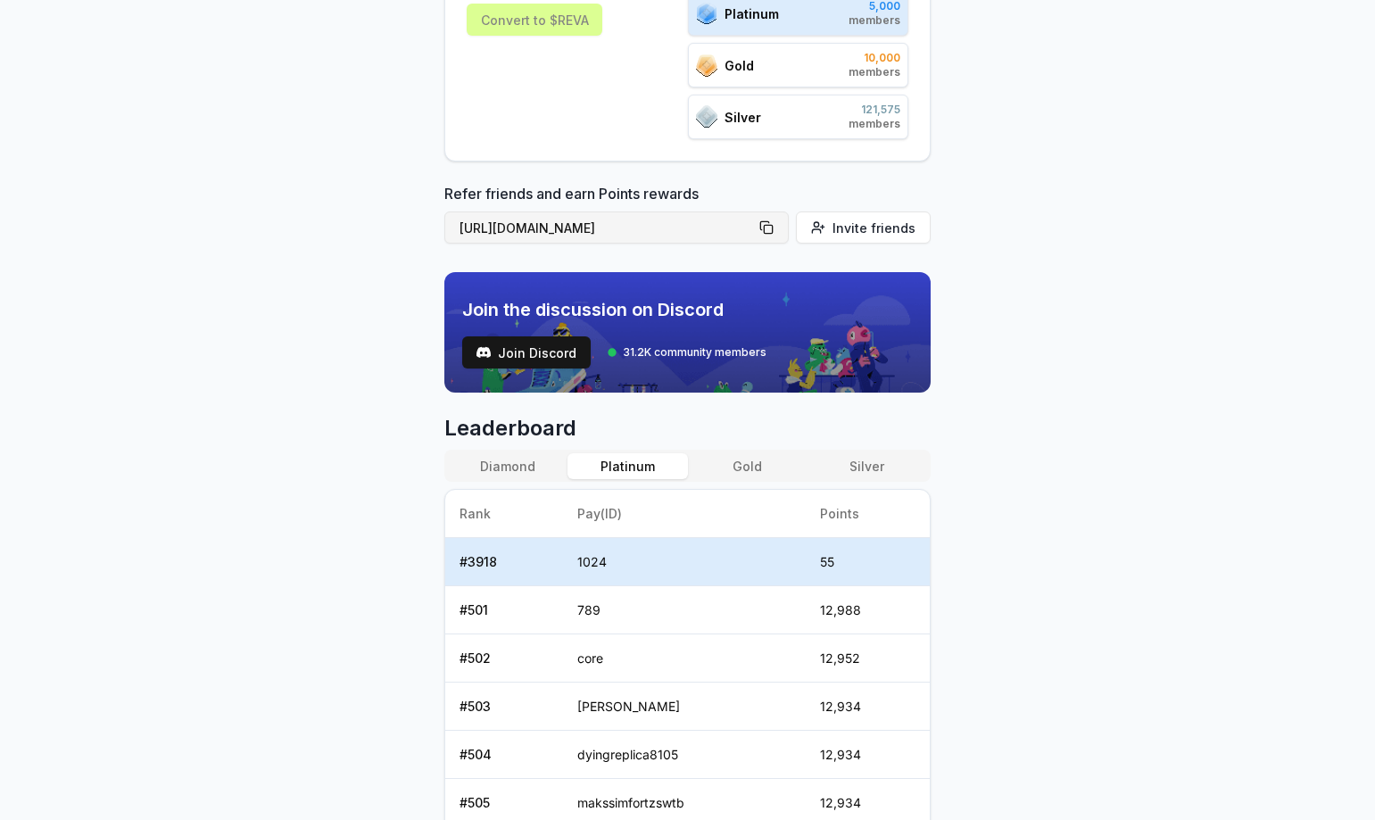
click at [771, 230] on button "[URL][DOMAIN_NAME]" at bounding box center [616, 228] width 344 height 32
click at [776, 228] on button "[URL][DOMAIN_NAME]" at bounding box center [616, 228] width 344 height 32
click at [328, 386] on div "Reveel Points 🚀 Earn Reveel Points by transacting and interacting with Reveel p…" at bounding box center [687, 124] width 1375 height 770
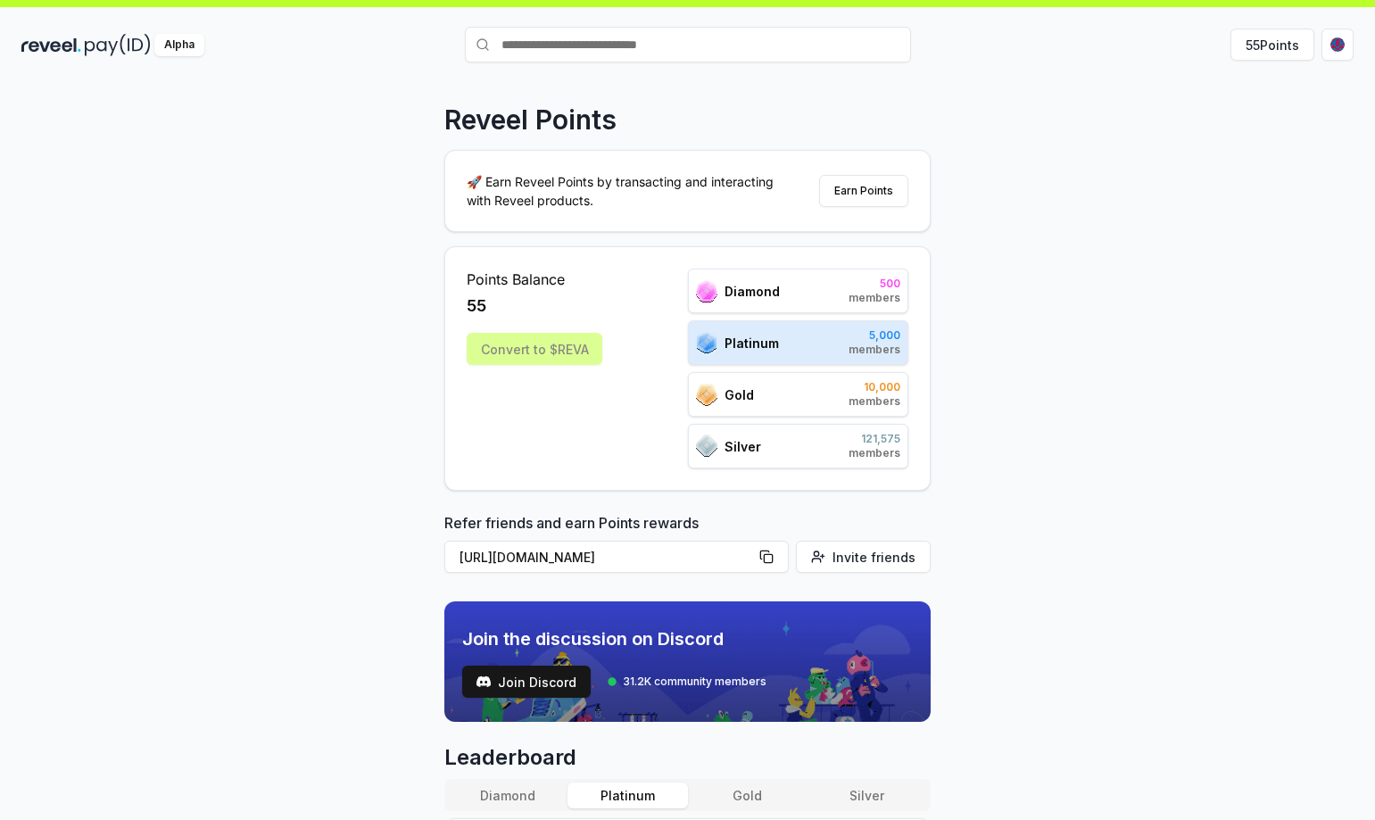
scroll to position [0, 0]
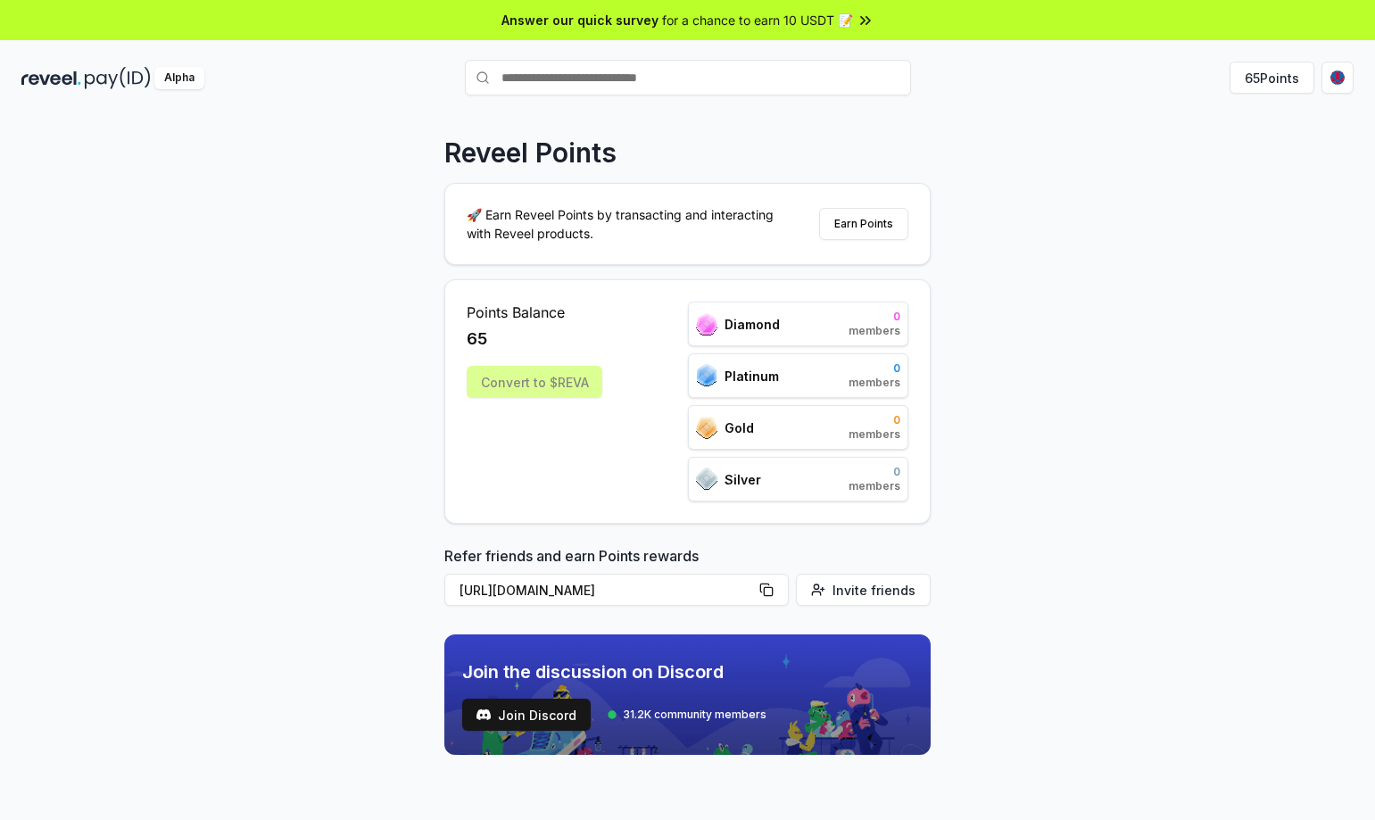
click at [417, 438] on div "Reveel Points 🚀 Earn Reveel Points by transacting and interacting with Reveel p…" at bounding box center [687, 486] width 1375 height 770
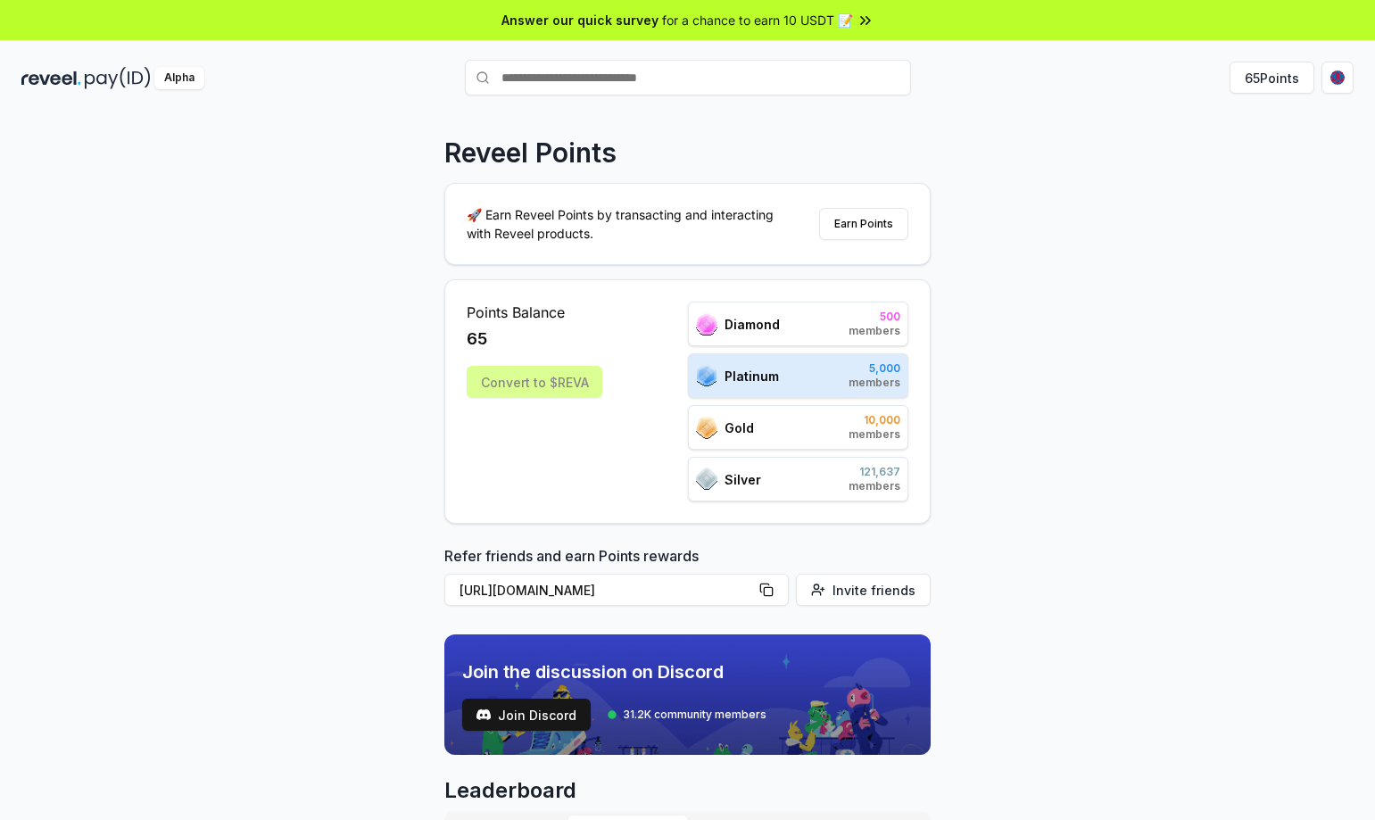
click at [169, 349] on div "Reveel Points 🚀 Earn Reveel Points by transacting and interacting with Reveel p…" at bounding box center [687, 486] width 1375 height 770
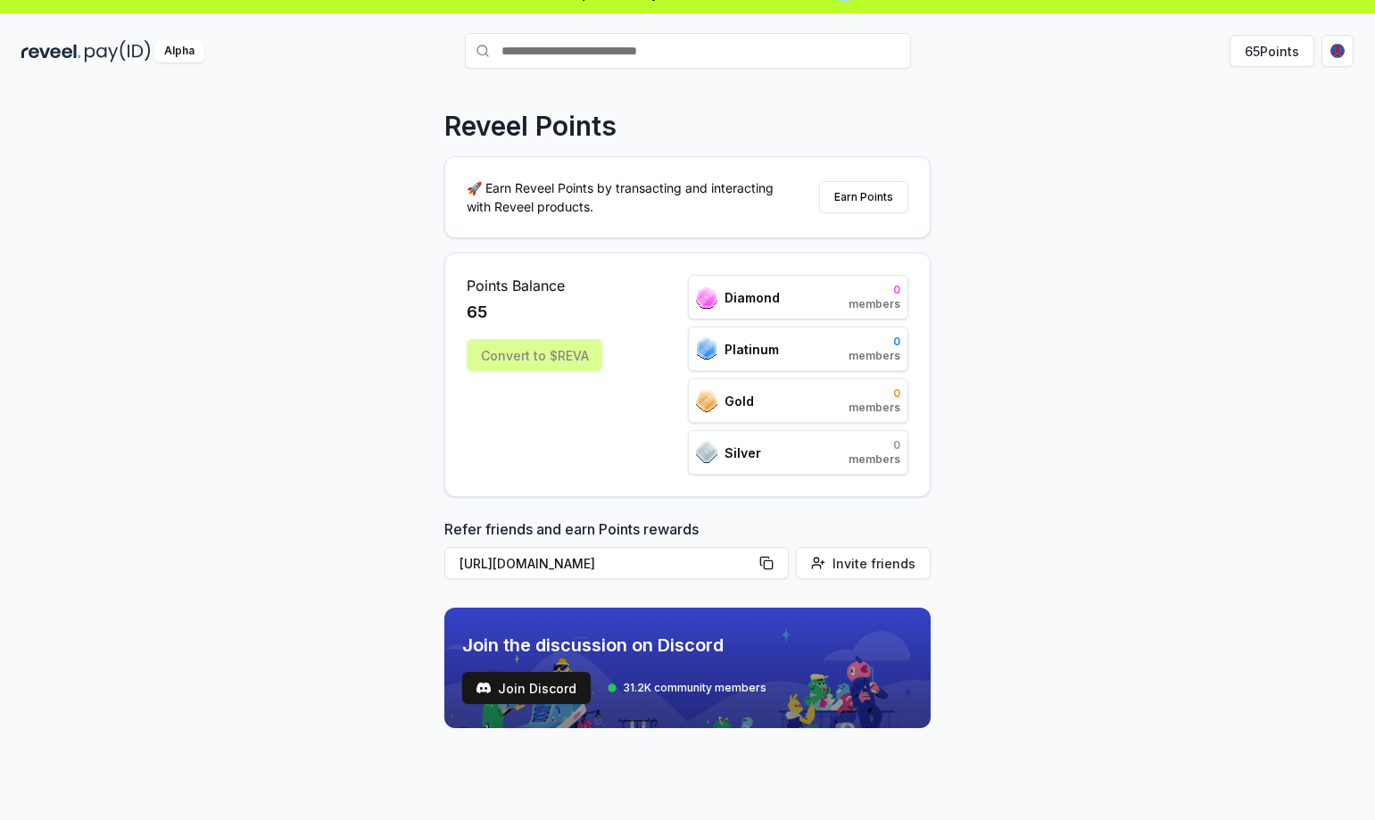
scroll to position [51, 0]
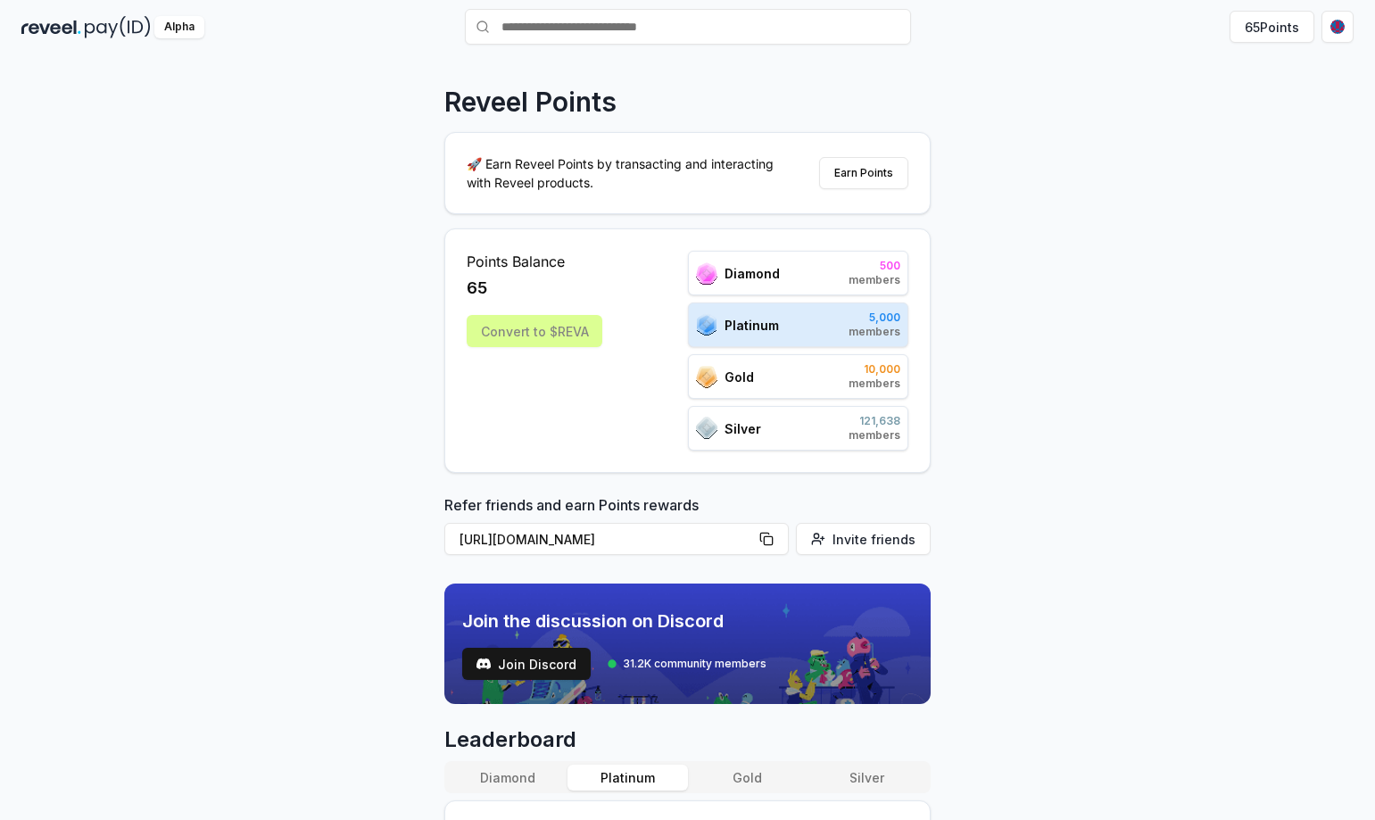
click at [544, 391] on div "Points Balance 65 Convert to $[PERSON_NAME]" at bounding box center [535, 351] width 136 height 200
click at [1294, 26] on button "65 Points" at bounding box center [1272, 27] width 85 height 32
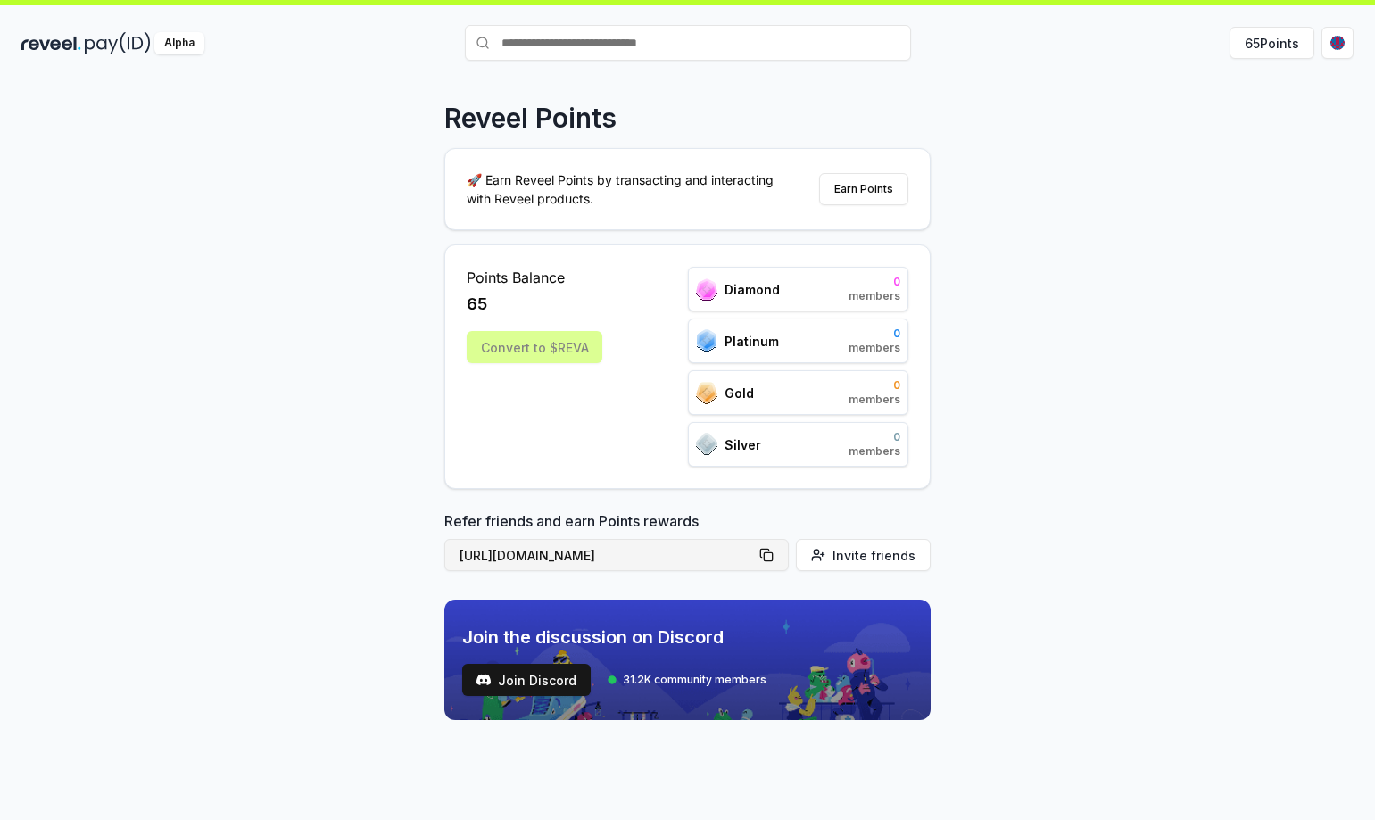
scroll to position [51, 0]
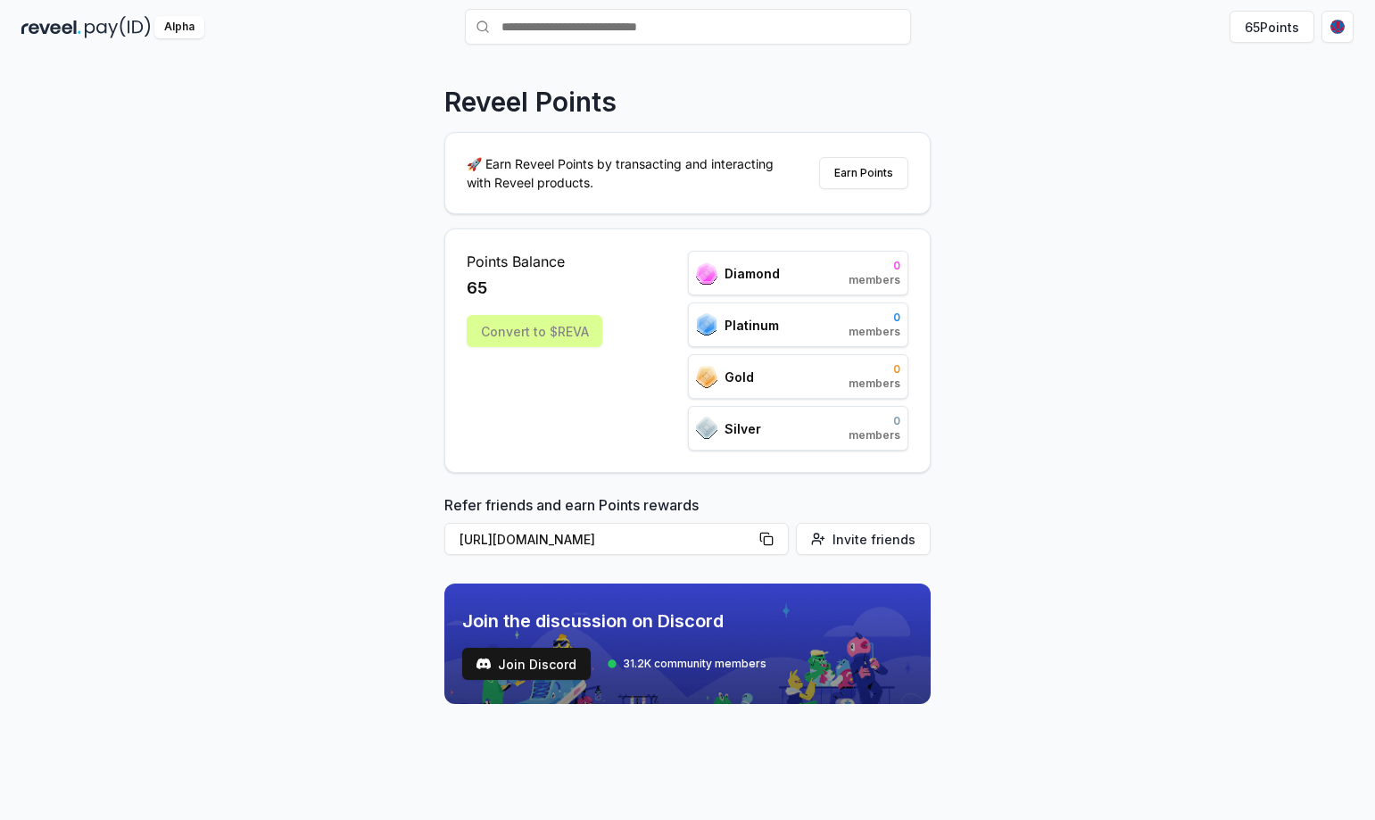
click at [557, 401] on div "Points Balance 65 Convert to $REVA" at bounding box center [535, 351] width 136 height 200
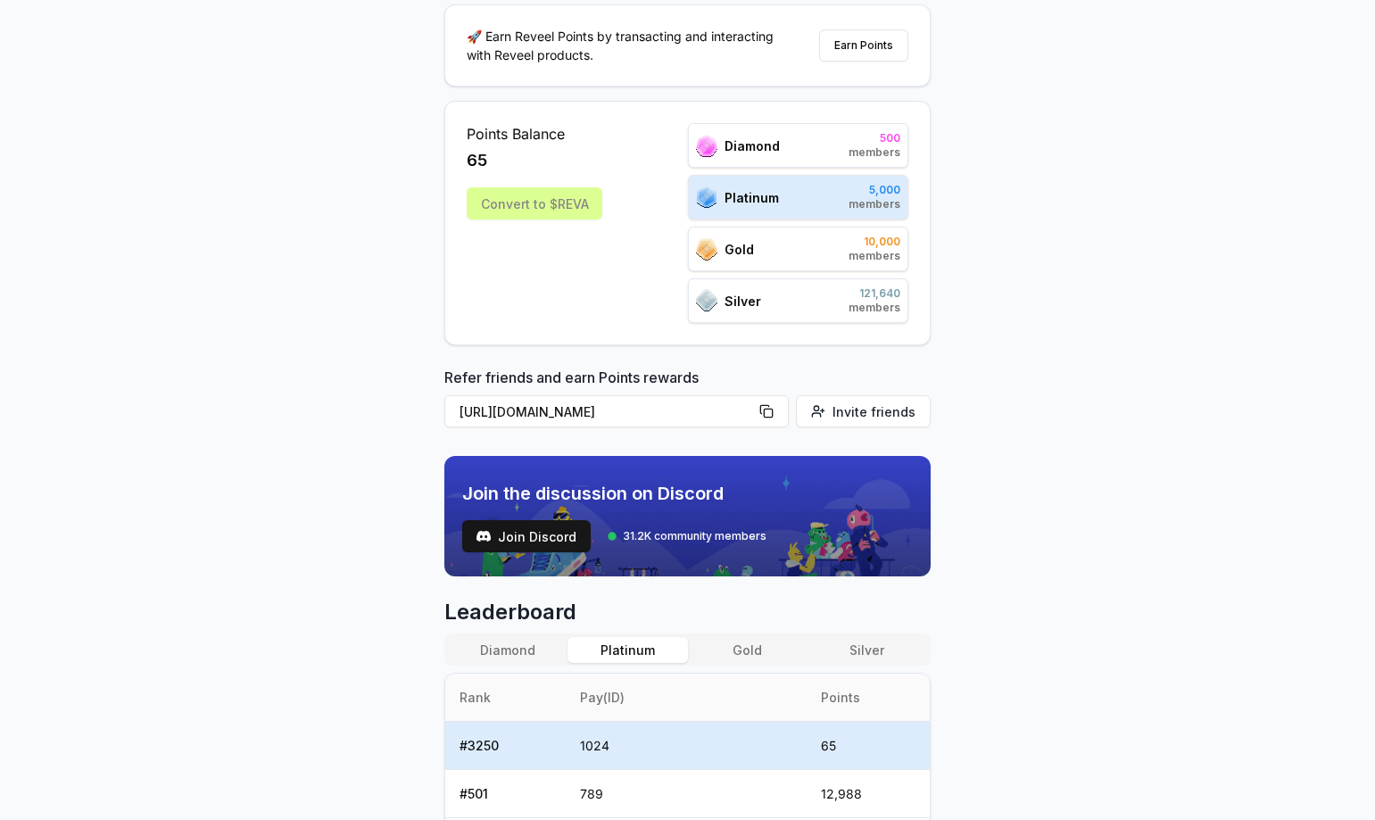
scroll to position [408, 0]
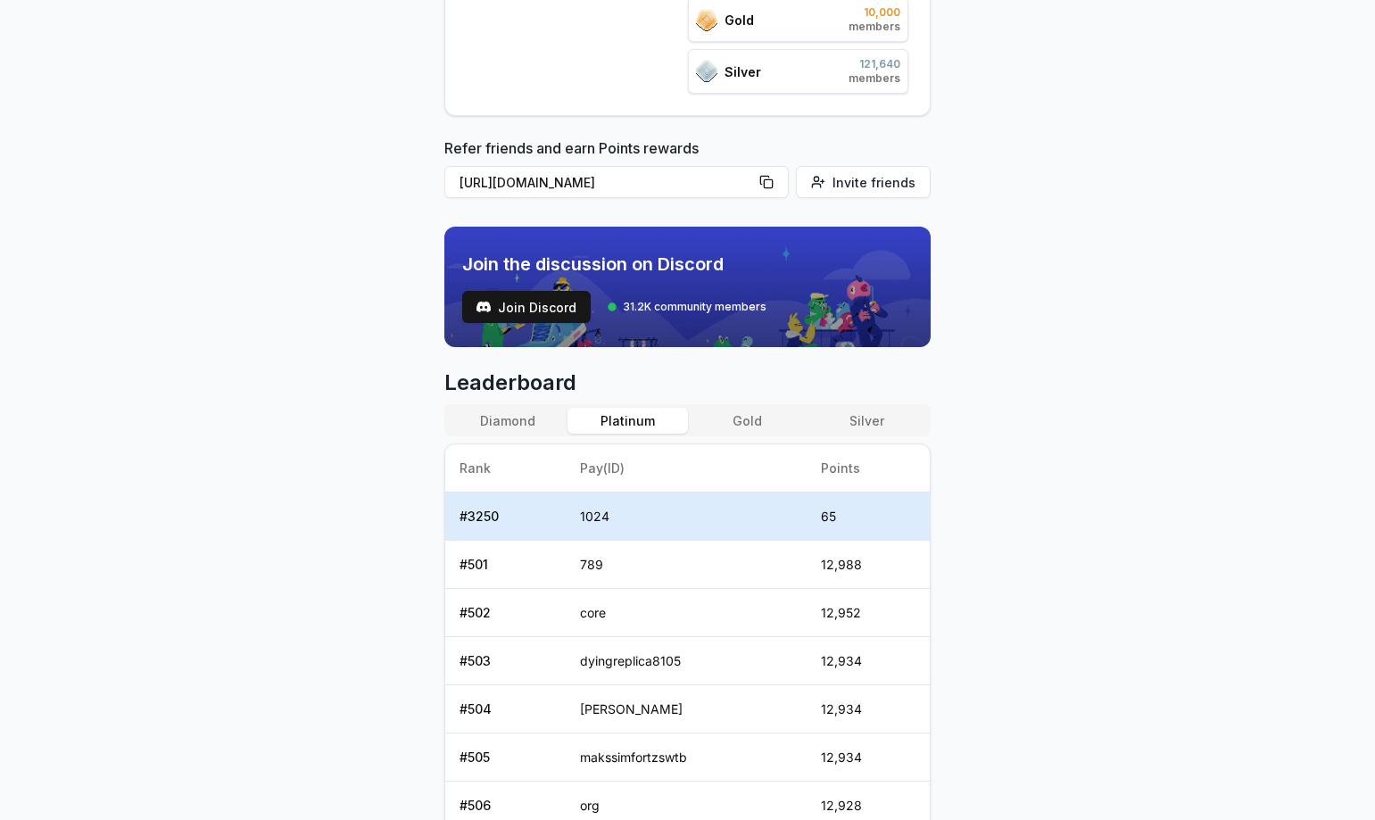
click at [595, 522] on td "1024" at bounding box center [686, 517] width 241 height 48
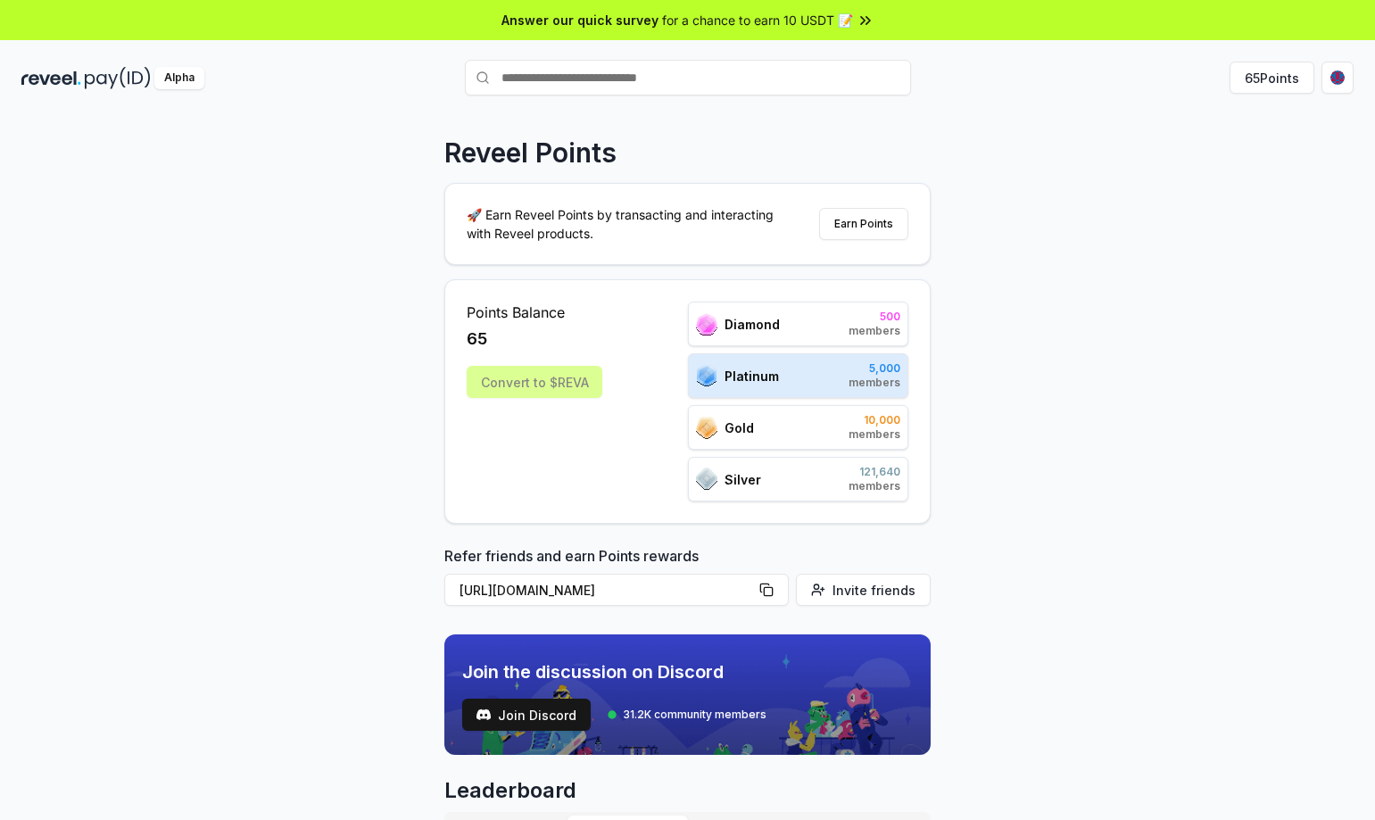
click at [867, 229] on button "Earn Points" at bounding box center [863, 224] width 89 height 32
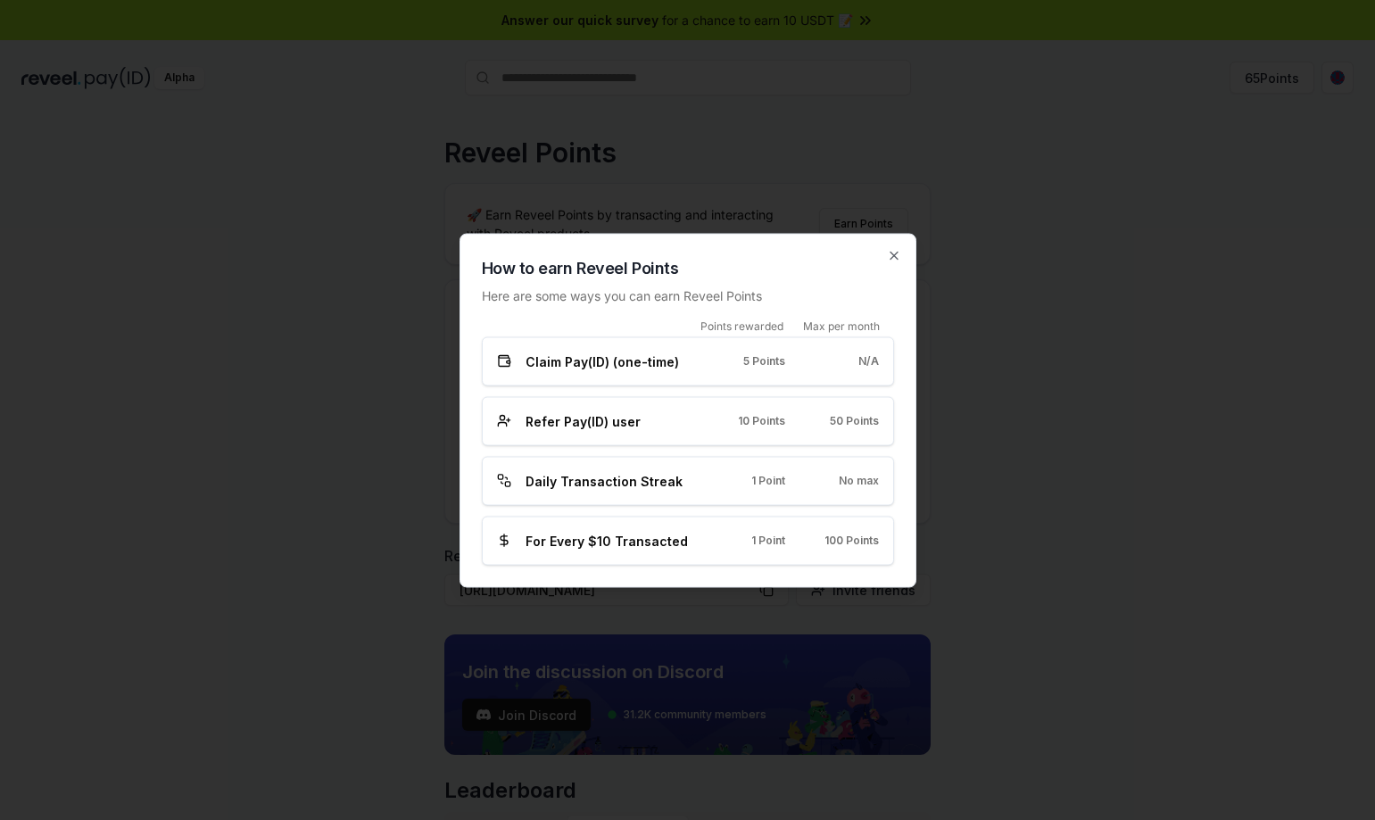
click at [742, 433] on div "Refer Pay(ID) user 10 Points 50 Points" at bounding box center [688, 420] width 412 height 49
click at [804, 426] on div "Refer Pay(ID) user 10 Points 50 Points" at bounding box center [688, 420] width 382 height 19
click at [1041, 396] on div at bounding box center [687, 410] width 1375 height 820
